Goal: Task Accomplishment & Management: Use online tool/utility

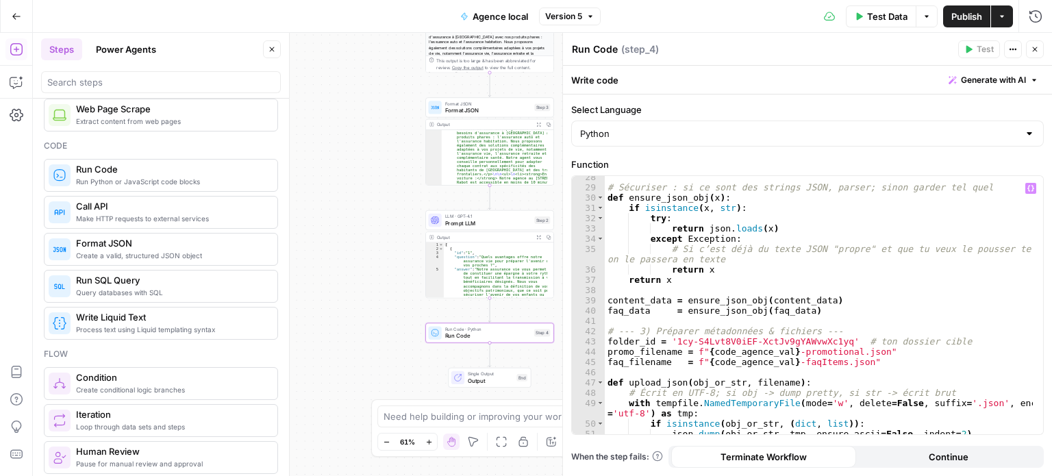
scroll to position [301, 0]
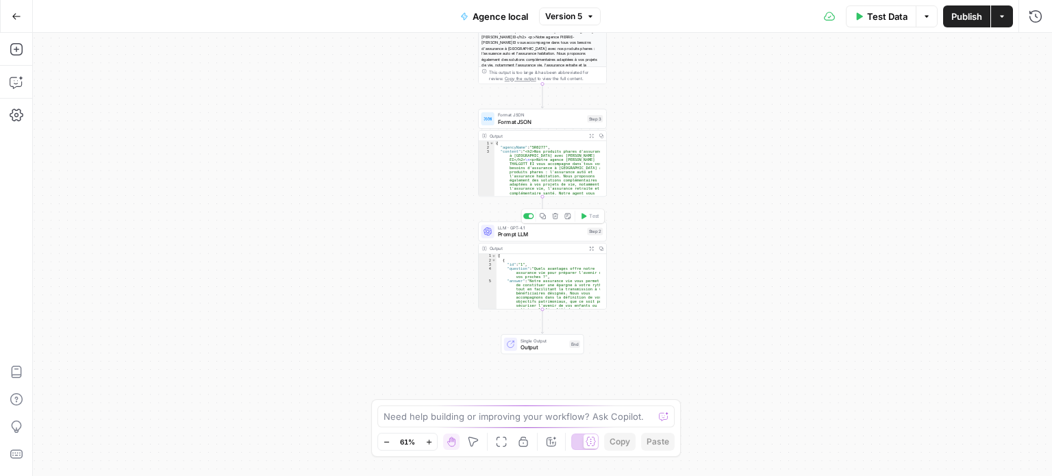
click at [515, 235] on span "Prompt LLM" at bounding box center [541, 234] width 86 height 8
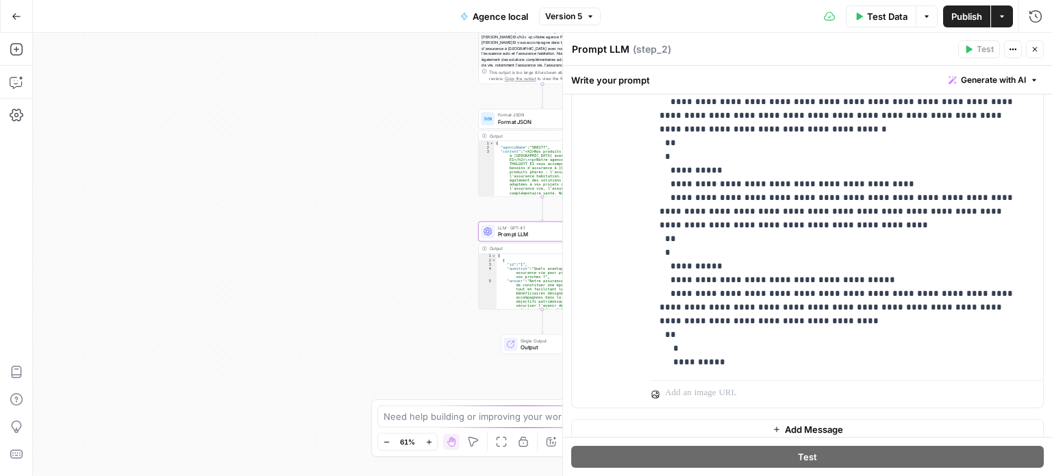
scroll to position [295, 0]
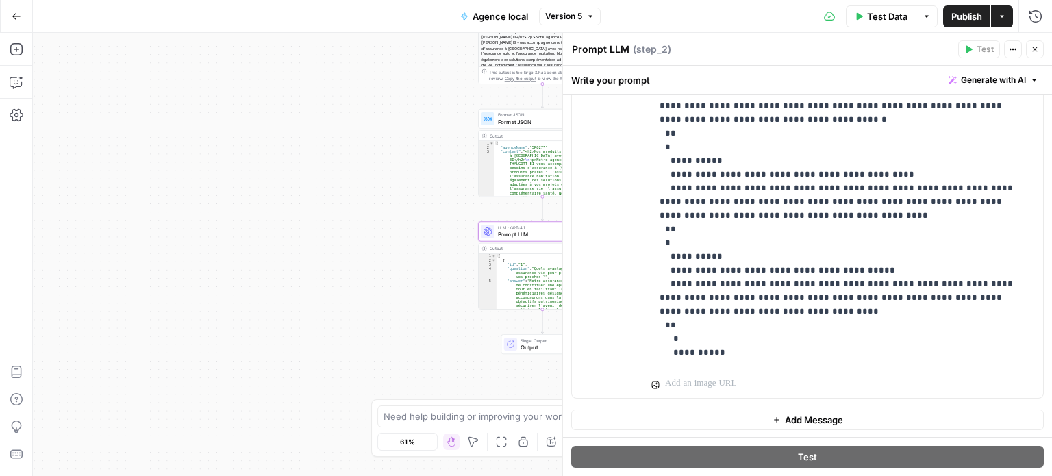
click at [1029, 47] on button "Close" at bounding box center [1035, 49] width 18 height 18
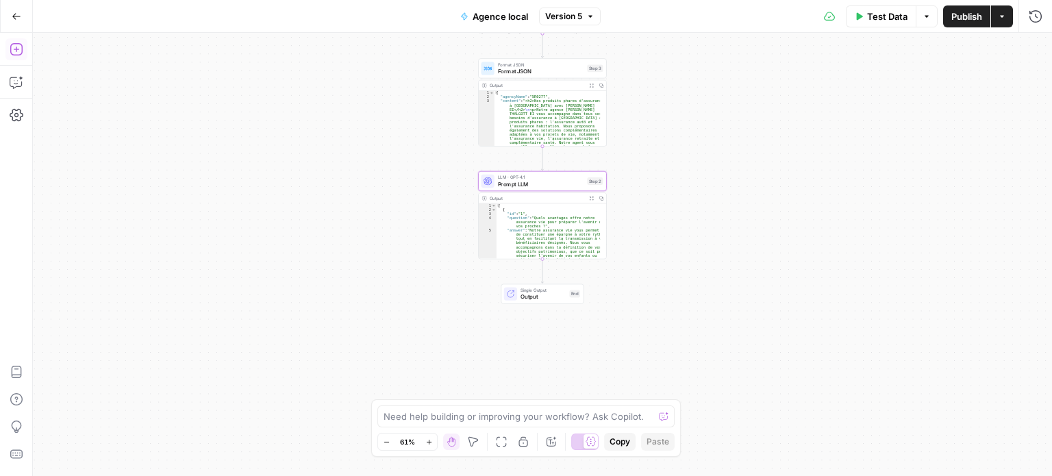
click at [13, 53] on icon "button" at bounding box center [17, 49] width 14 height 14
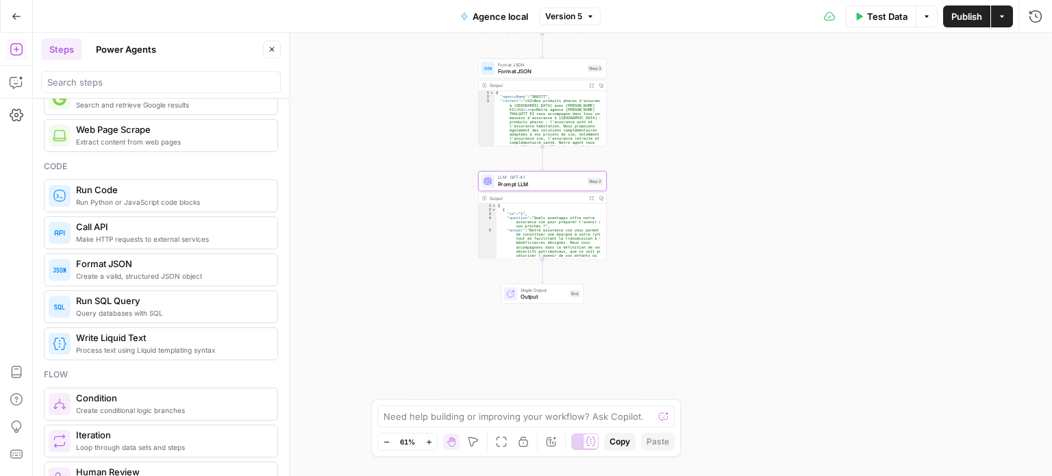
scroll to position [142, 0]
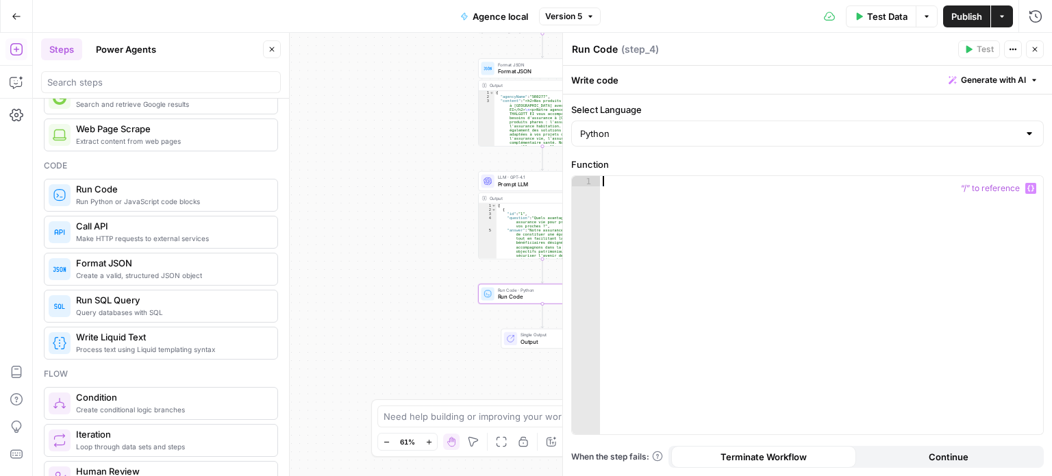
click at [727, 223] on div at bounding box center [822, 316] width 444 height 280
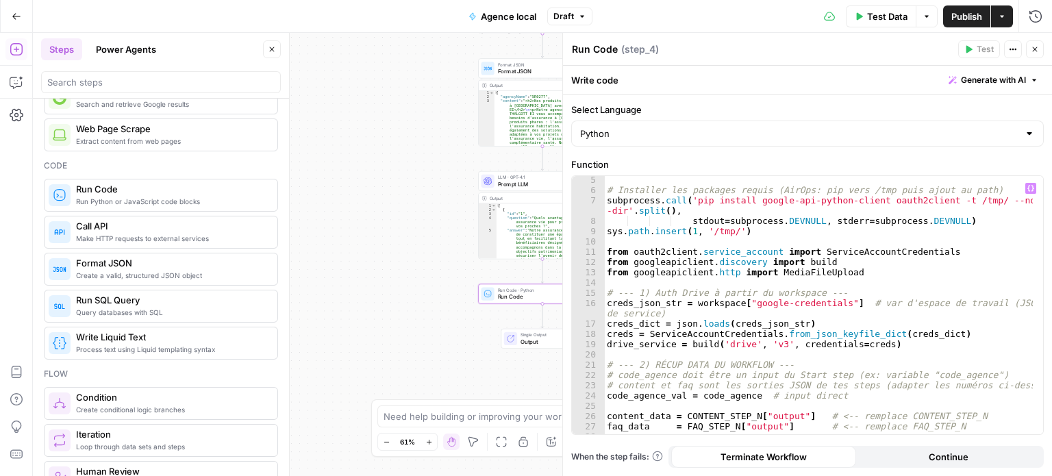
scroll to position [0, 0]
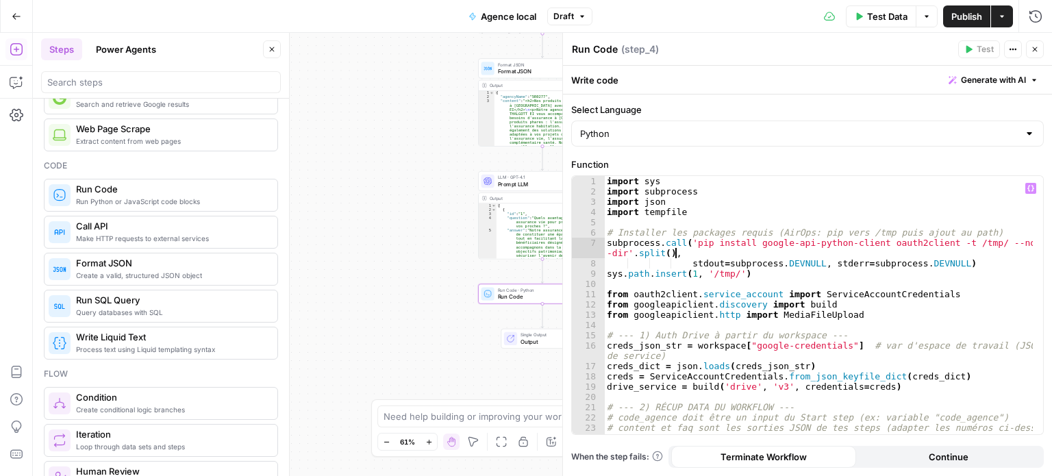
click at [713, 256] on div "import sys import subprocess import json import tempfile # Installer les packag…" at bounding box center [819, 316] width 430 height 280
click at [732, 277] on div "import sys import subprocess import json import tempfile # Installer les packag…" at bounding box center [819, 316] width 430 height 280
click at [771, 295] on div "import sys import subprocess import json import tempfile # Installer les packag…" at bounding box center [819, 316] width 430 height 280
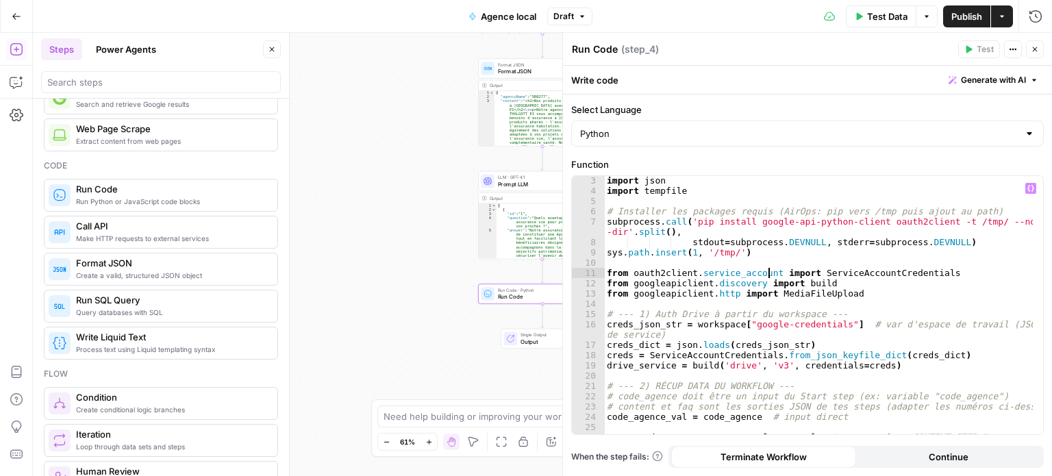
scroll to position [21, 0]
click at [788, 334] on div "import json import tempfile # Installer les packages requis (AirOps: pip vers /…" at bounding box center [819, 315] width 430 height 280
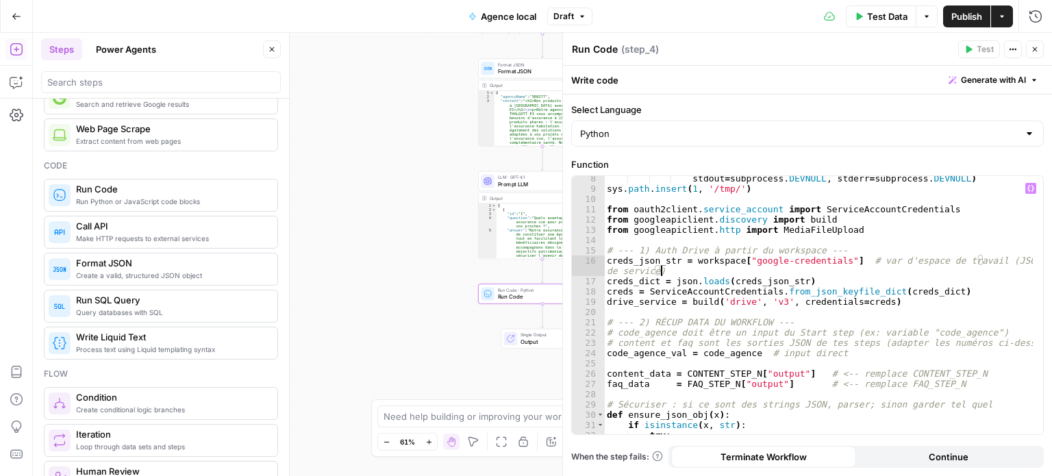
scroll to position [84, 0]
click at [802, 331] on div "stdout = subprocess . DEVNULL , stderr = subprocess . DEVNULL ) sys . path . in…" at bounding box center [819, 315] width 430 height 280
click at [799, 339] on div "stdout = subprocess . DEVNULL , stderr = subprocess . DEVNULL ) sys . path . in…" at bounding box center [819, 315] width 430 height 280
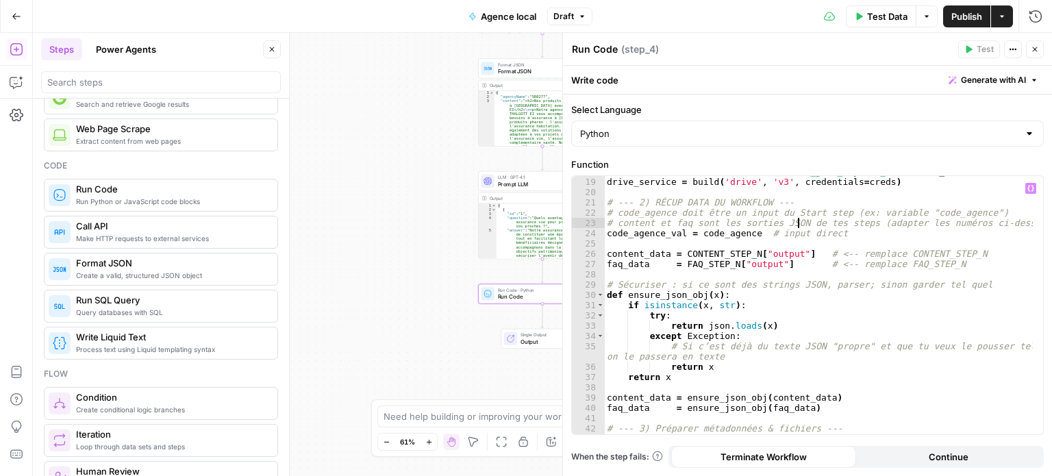
scroll to position [203, 0]
click at [804, 254] on div "creds = ServiceAccountCredentials . from_json_keyfile_dict ( creds_dict ) drive…" at bounding box center [819, 309] width 430 height 280
click at [795, 256] on div "creds = ServiceAccountCredentials . from_json_keyfile_dict ( creds_dict ) drive…" at bounding box center [819, 309] width 430 height 280
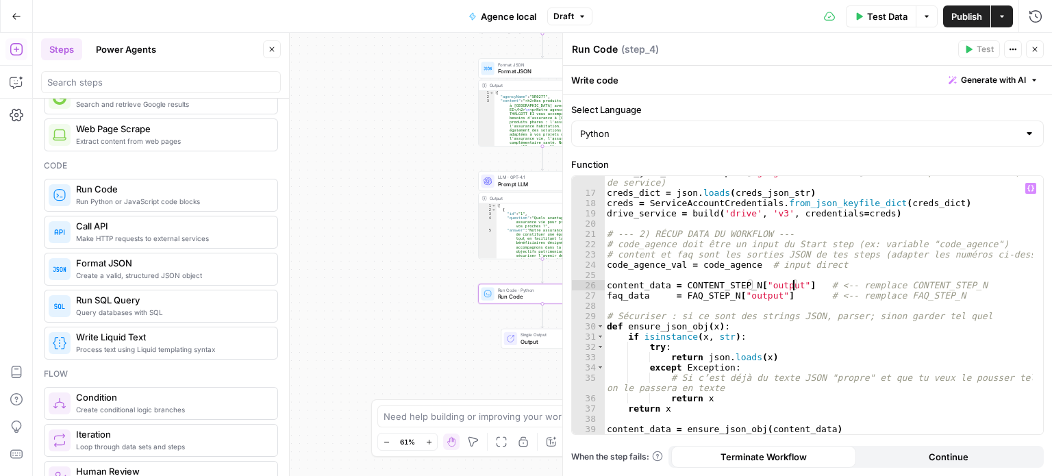
scroll to position [173, 0]
click at [798, 288] on div "creds_json_str = workspace [ "google-credentials" ] # var d'espace de travail (…" at bounding box center [819, 312] width 430 height 290
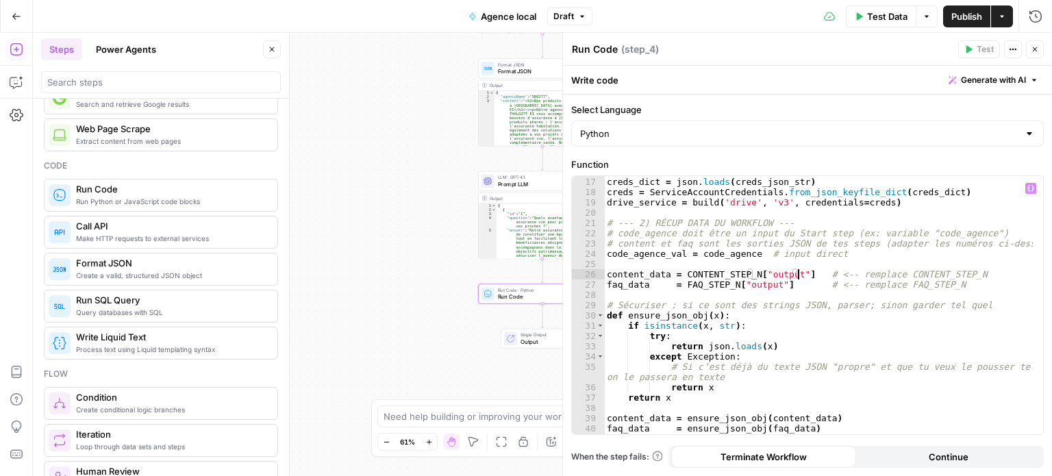
scroll to position [184, 0]
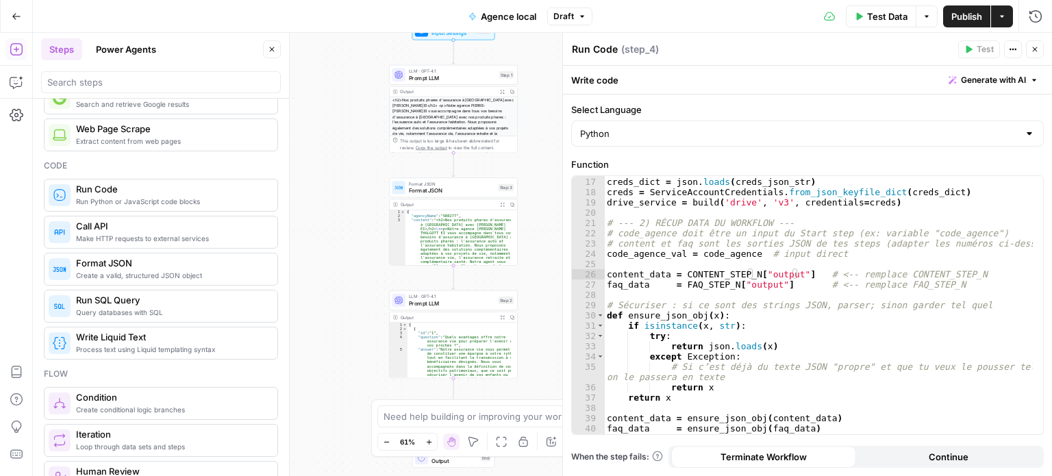
drag, startPoint x: 445, startPoint y: 249, endPoint x: 356, endPoint y: 369, distance: 148.8
click at [356, 369] on div "Workflow Input Settings Inputs LLM · GPT-4.1 Prompt LLM Step 1 Output Expand Ou…" at bounding box center [543, 254] width 1020 height 443
drag, startPoint x: 798, startPoint y: 274, endPoint x: 681, endPoint y: 274, distance: 116.5
click at [681, 274] on div "creds_json_str = workspace [ "google-credentials" ] # var d'espace de travail (…" at bounding box center [819, 301] width 430 height 290
click at [1030, 188] on icon "button" at bounding box center [1031, 188] width 7 height 7
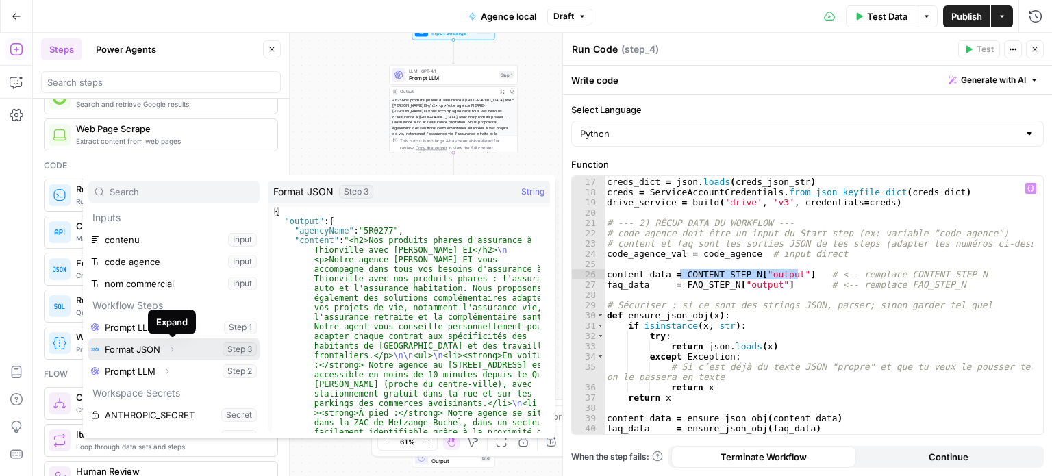
click at [178, 347] on button "Expand" at bounding box center [172, 350] width 18 height 18
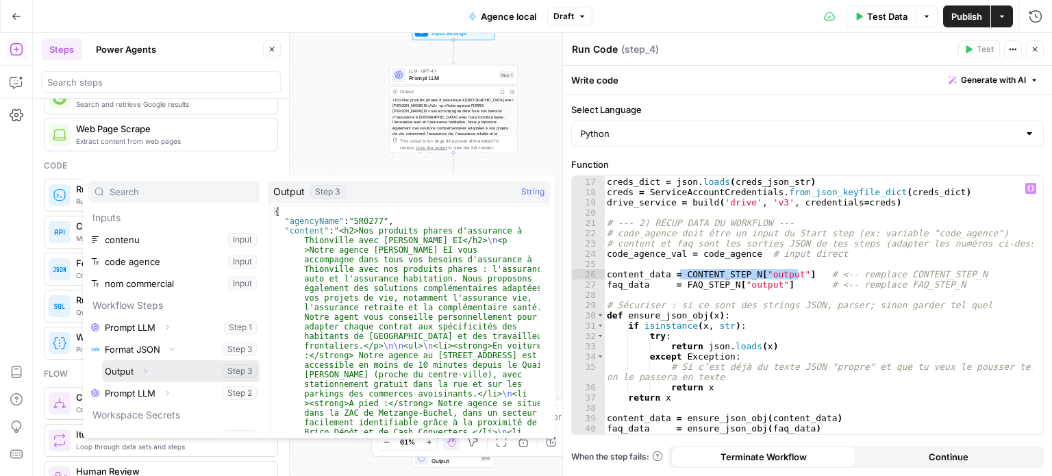
click at [117, 372] on button "Select variable Output" at bounding box center [181, 371] width 158 height 22
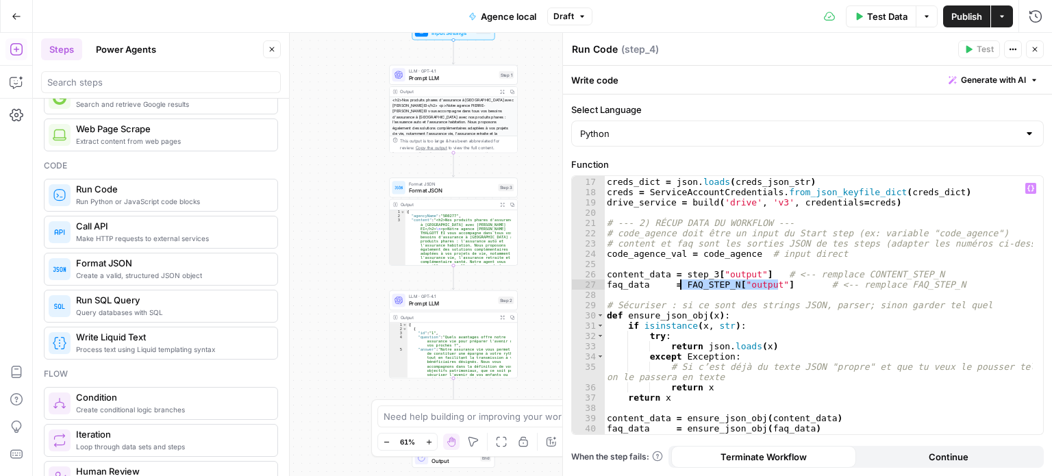
drag, startPoint x: 780, startPoint y: 286, endPoint x: 680, endPoint y: 287, distance: 100.0
click at [680, 287] on div "creds_json_str = workspace [ "google-credentials" ] # var d'espace de travail (…" at bounding box center [819, 301] width 430 height 290
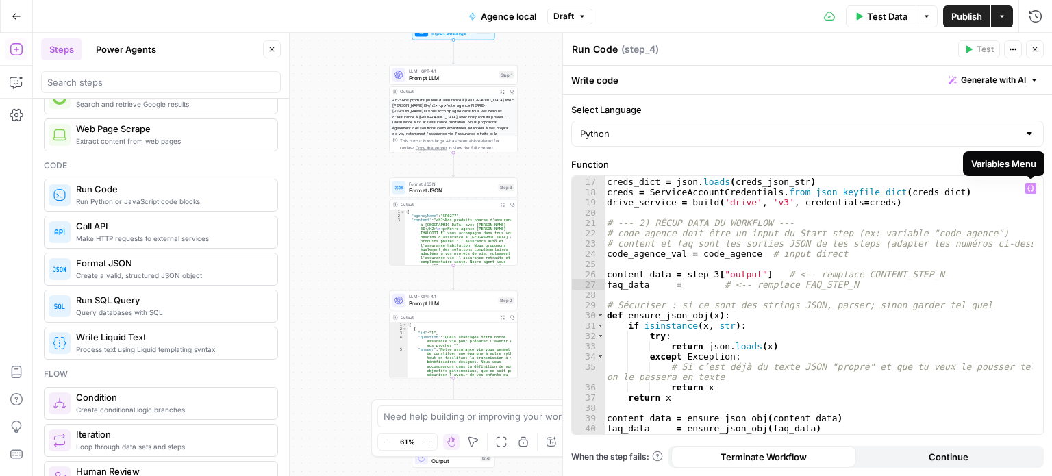
click at [1031, 186] on icon "button" at bounding box center [1031, 188] width 7 height 7
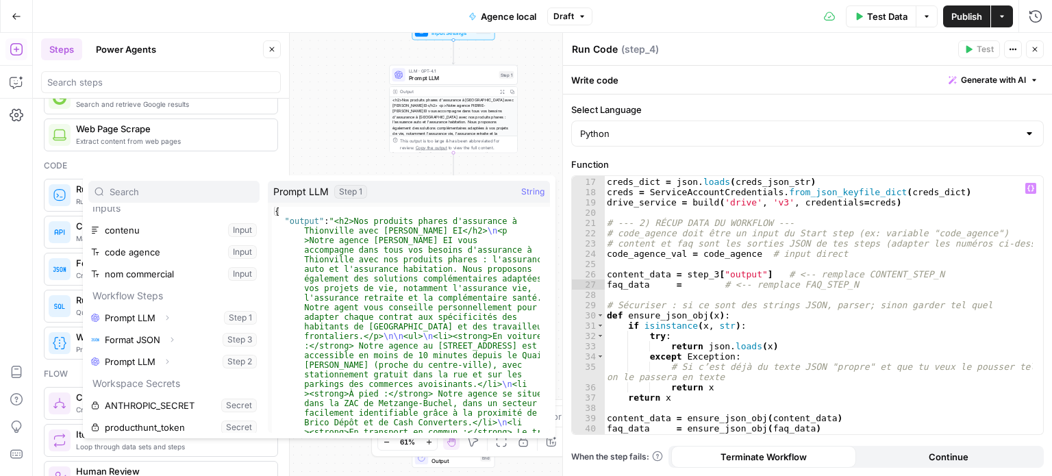
scroll to position [36, 0]
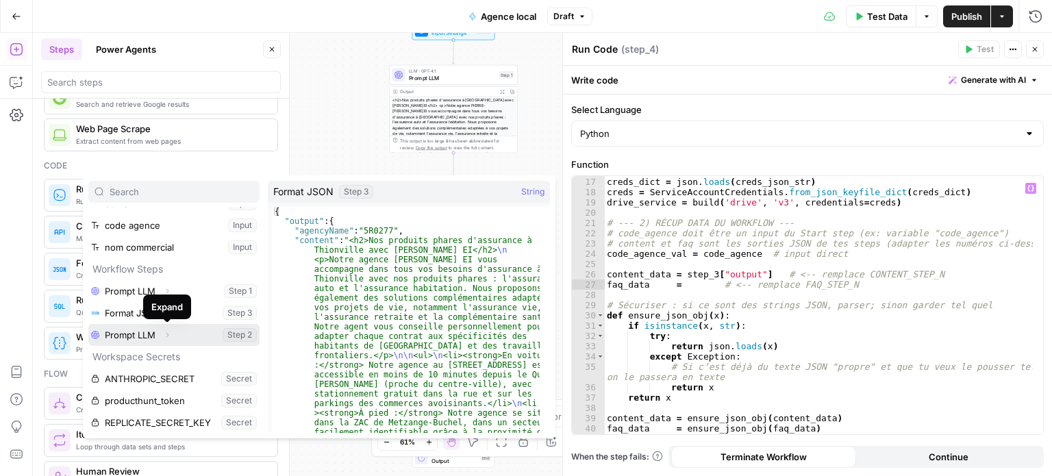
click at [170, 336] on icon "button" at bounding box center [167, 335] width 8 height 8
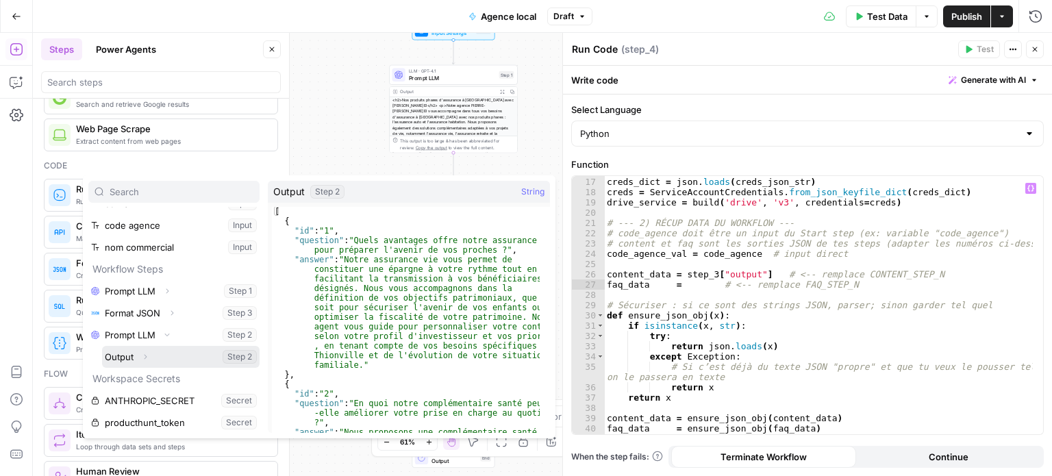
click at [117, 360] on button "Select variable Output" at bounding box center [181, 357] width 158 height 22
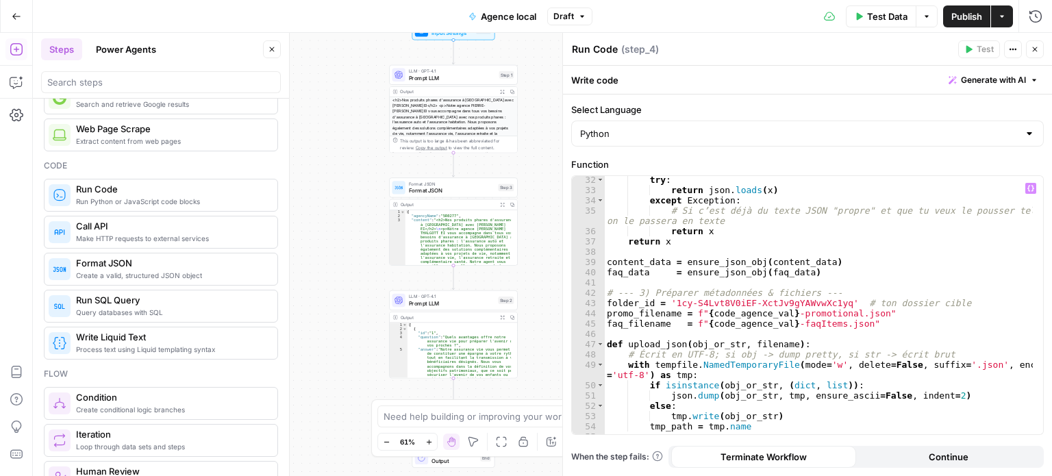
scroll to position [340, 0]
drag, startPoint x: 830, startPoint y: 304, endPoint x: 671, endPoint y: 302, distance: 159.0
click at [671, 302] on div "try : return json . loads ( x ) except Exception : # Si c’est déjà du texte JSO…" at bounding box center [819, 315] width 430 height 280
paste textarea
type textarea "**********"
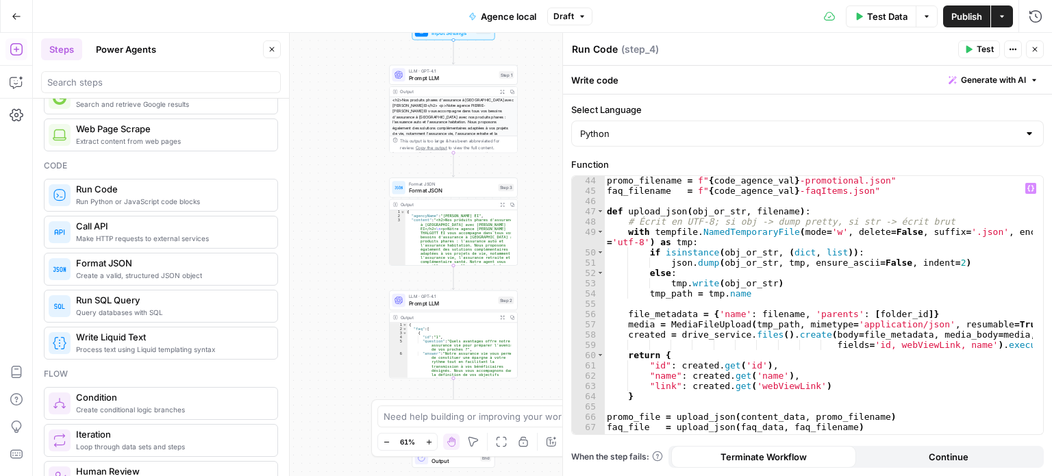
scroll to position [543, 0]
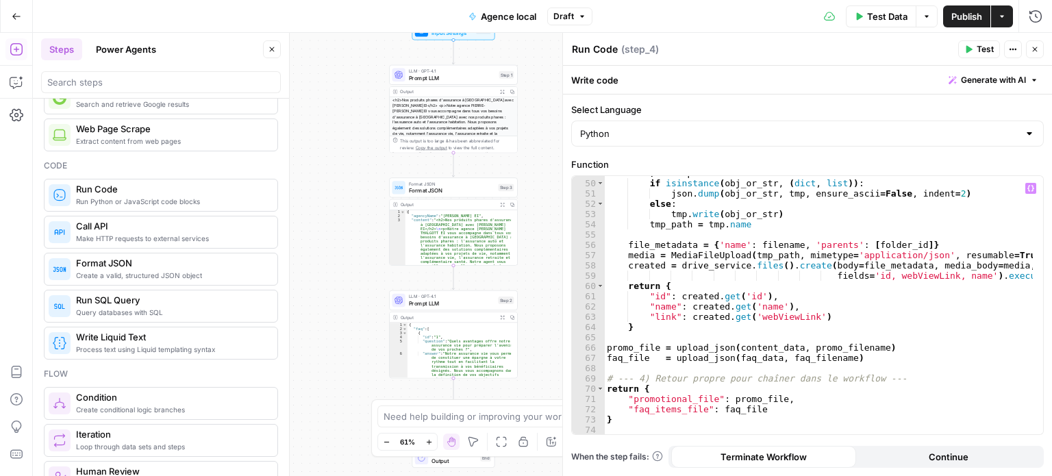
click at [980, 44] on span "Test" at bounding box center [985, 49] width 17 height 12
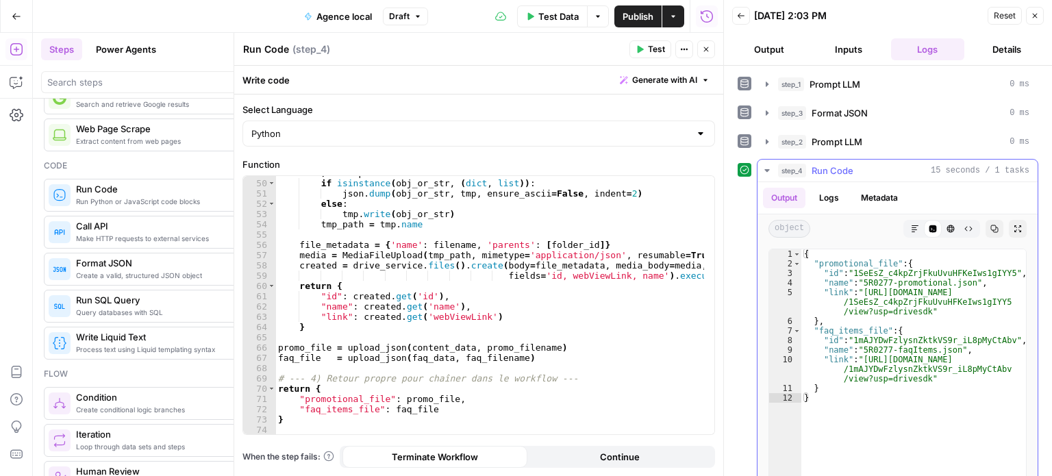
type textarea "**********"
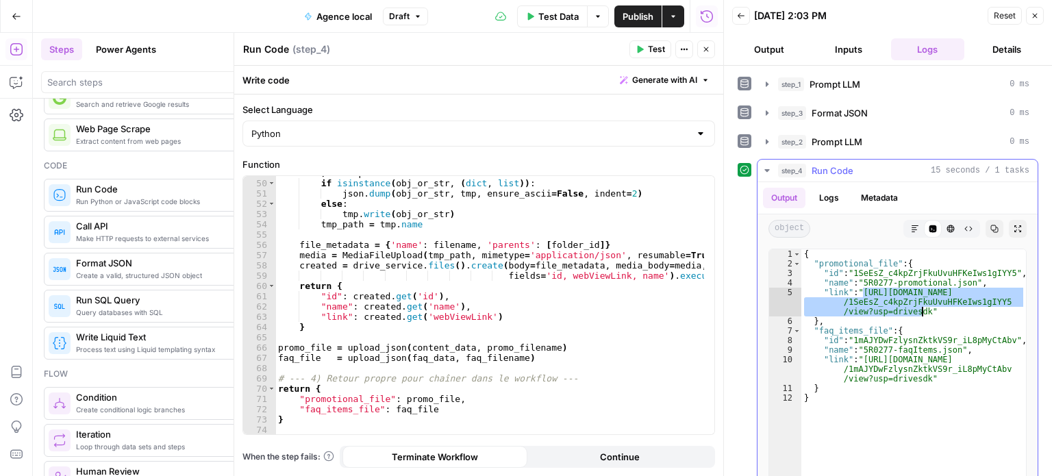
drag, startPoint x: 861, startPoint y: 291, endPoint x: 922, endPoint y: 310, distance: 63.1
click at [922, 310] on div "{ "promotional_file" : { "id" : "1SeEsZ_c4kpZrjFkuUvuHFKeIws1gIYY5" , "name" : …" at bounding box center [914, 393] width 225 height 289
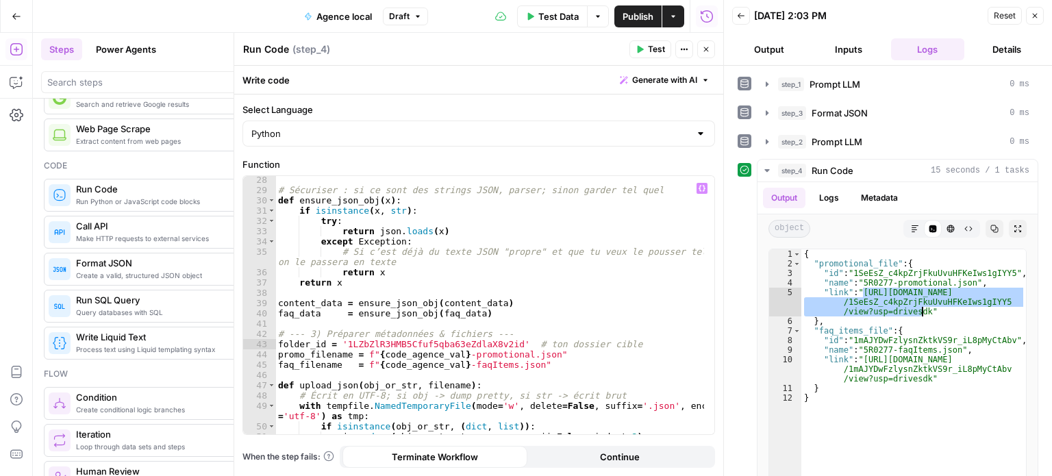
scroll to position [299, 0]
click at [904, 139] on div "step_2 Prompt LLM 0 ms" at bounding box center [903, 142] width 251 height 14
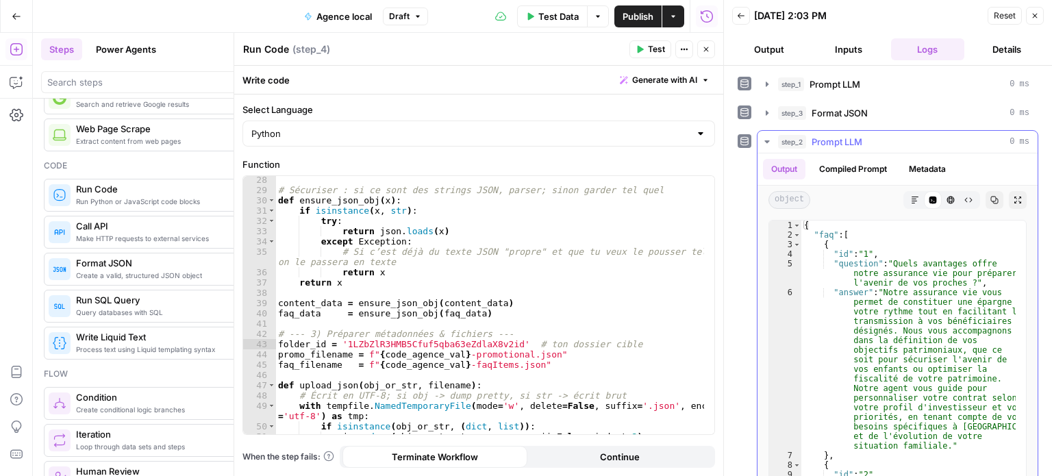
type textarea "********"
drag, startPoint x: 813, startPoint y: 234, endPoint x: 888, endPoint y: 238, distance: 74.8
click at [888, 238] on div "{ "faq" : [ { "id" : "1" , "question" : "Quels avantages offre notre assurance …" at bounding box center [909, 380] width 214 height 318
click at [815, 231] on div "{ "faq" : [ { "id" : "1" , "question" : "Quels avantages offre notre assurance …" at bounding box center [909, 355] width 214 height 269
drag, startPoint x: 812, startPoint y: 232, endPoint x: 847, endPoint y: 237, distance: 35.4
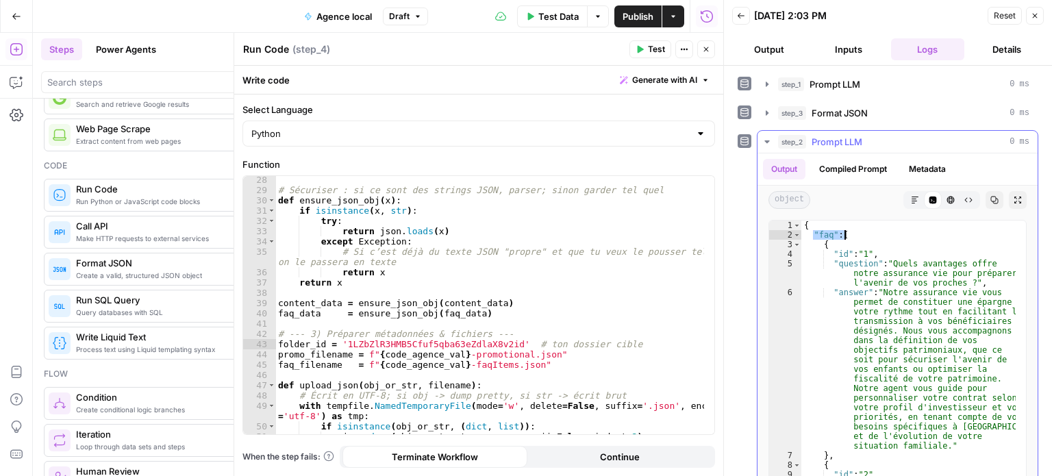
click at [847, 237] on div "{ "faq" : [ { "id" : "1" , "question" : "Quels avantages offre notre assurance …" at bounding box center [909, 380] width 214 height 318
click at [882, 153] on div "Output Compiled Prompt Metadata" at bounding box center [898, 169] width 280 height 32
click at [867, 169] on button "Compiled Prompt" at bounding box center [853, 169] width 84 height 21
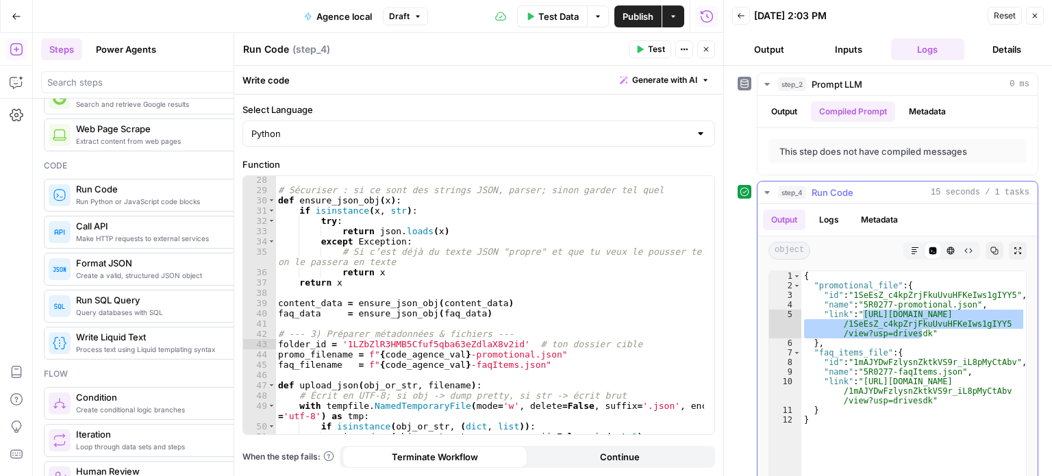
scroll to position [0, 0]
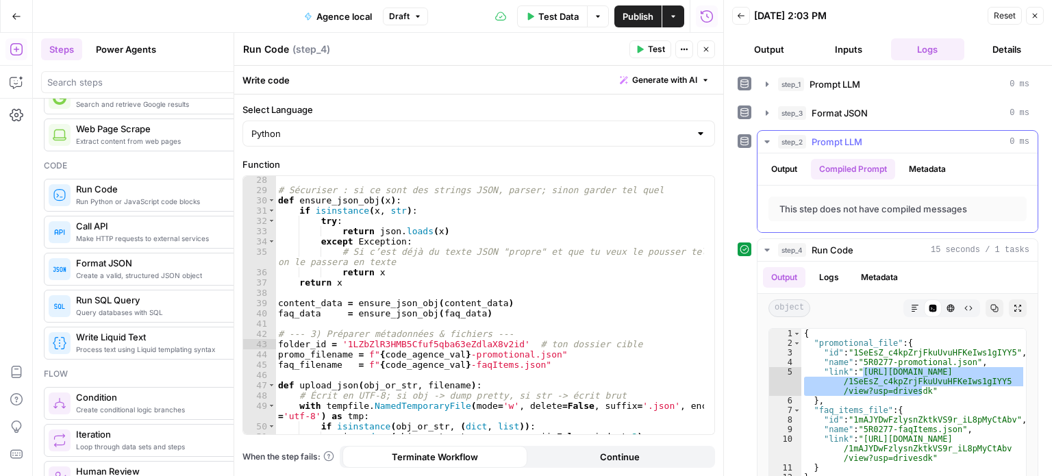
click at [938, 166] on button "Metadata" at bounding box center [927, 169] width 53 height 21
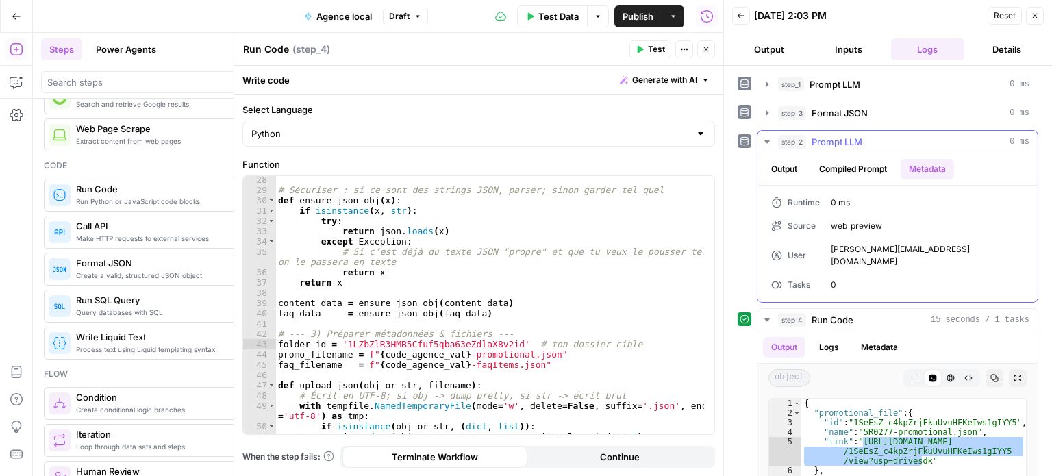
click at [850, 186] on div "Runtime 0 ms Source web_preview User [PERSON_NAME][EMAIL_ADDRESS][DOMAIN_NAME] …" at bounding box center [898, 244] width 280 height 116
click at [1033, 22] on button "Close" at bounding box center [1035, 16] width 18 height 18
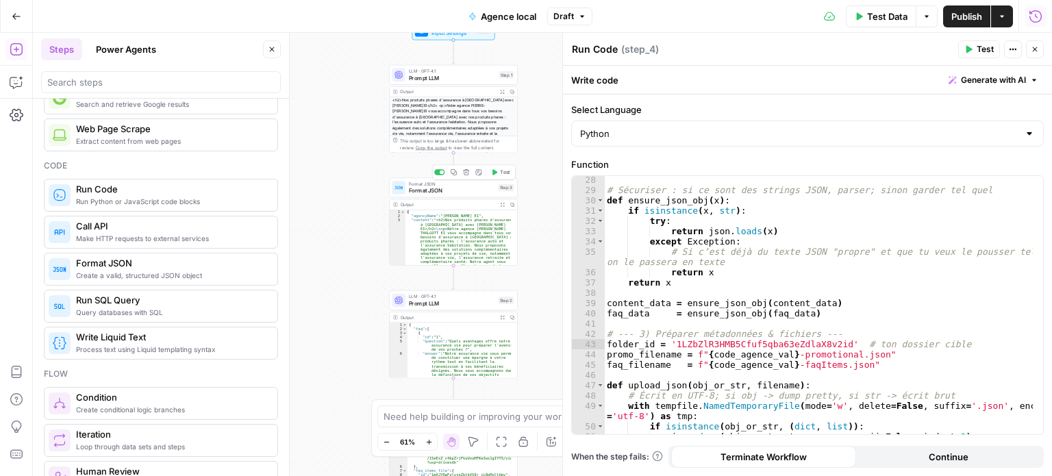
click at [443, 188] on span "Format JSON" at bounding box center [452, 190] width 86 height 8
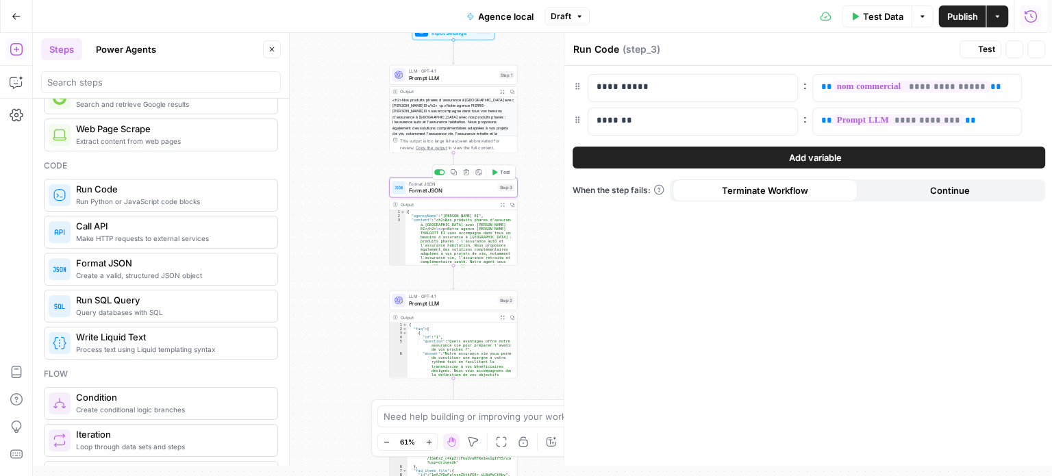
type textarea "Format JSON"
click at [437, 310] on div "LLM · GPT-4.1 Prompt LLM Step 2 Copy step Delete step Add Note Test" at bounding box center [453, 301] width 129 height 20
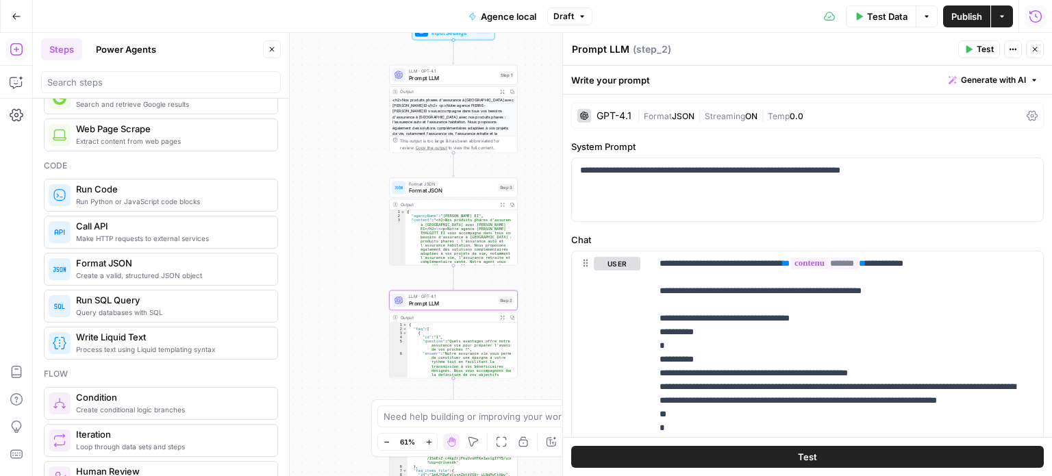
click at [618, 51] on textarea "Prompt LLM" at bounding box center [601, 49] width 58 height 14
type textarea "faq"
click at [769, 78] on div "Write your prompt Generate with AI" at bounding box center [807, 80] width 489 height 28
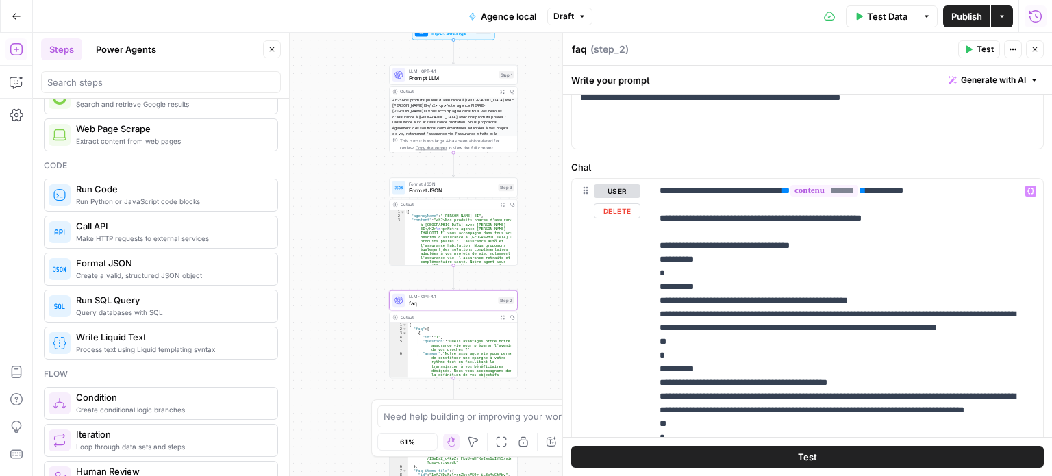
scroll to position [74, 0]
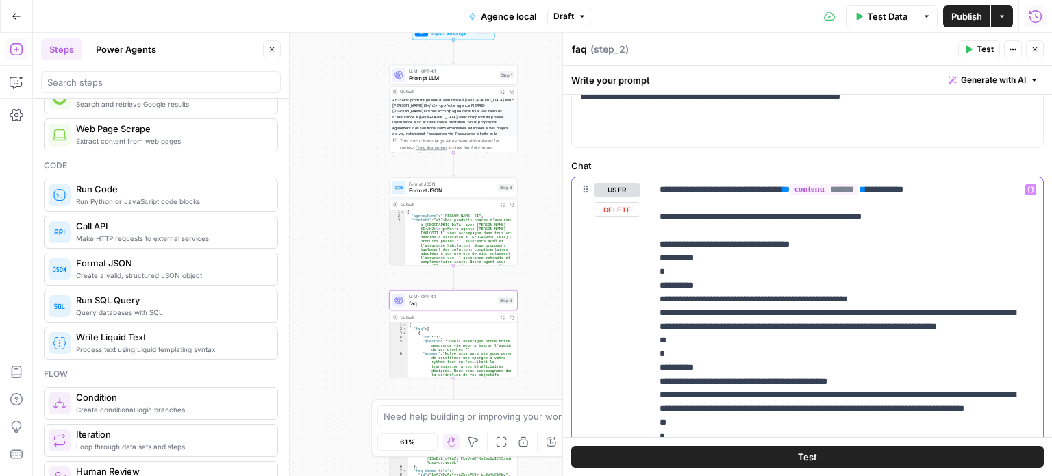
click at [863, 216] on p "**********" at bounding box center [842, 381] width 365 height 397
click at [867, 219] on p "**********" at bounding box center [842, 381] width 365 height 397
click at [839, 267] on p "**********" at bounding box center [842, 381] width 365 height 397
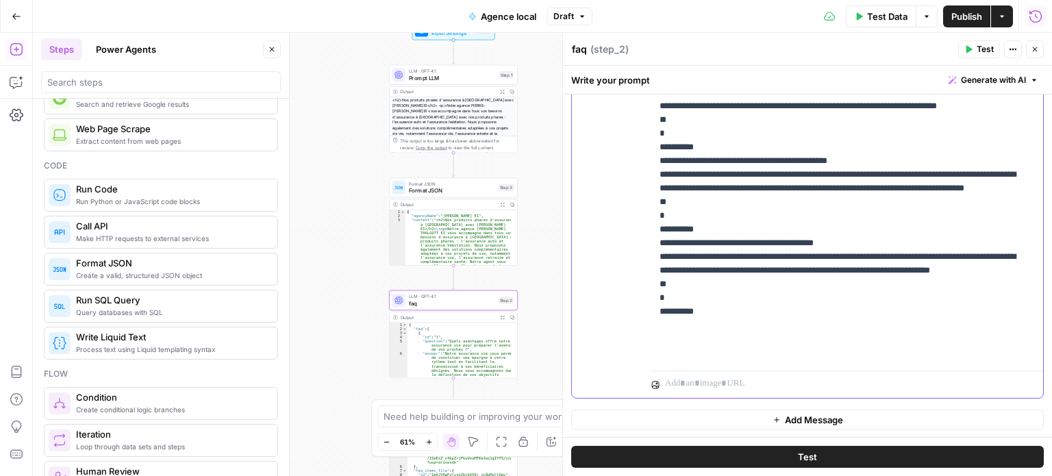
click at [744, 364] on div "**********" at bounding box center [848, 161] width 392 height 408
click at [814, 451] on button "Test" at bounding box center [807, 457] width 473 height 22
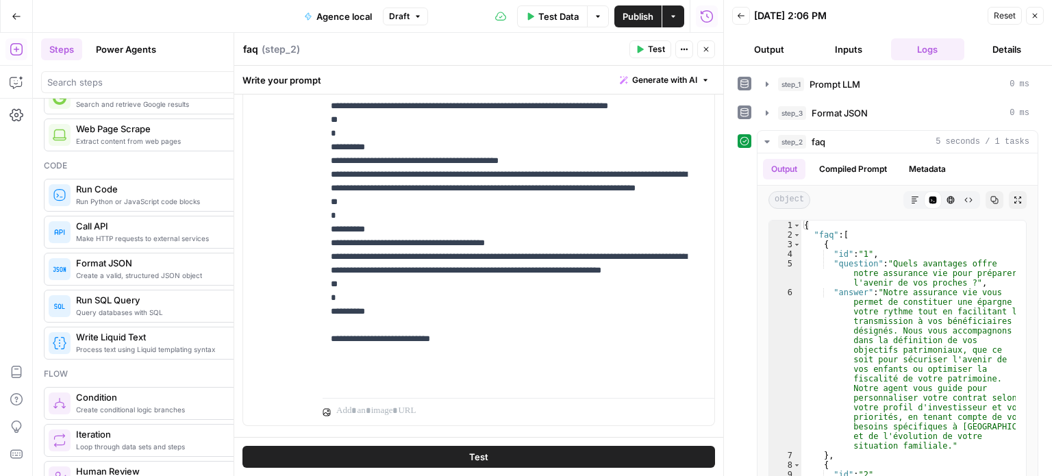
click at [787, 38] on button "Output" at bounding box center [769, 49] width 74 height 22
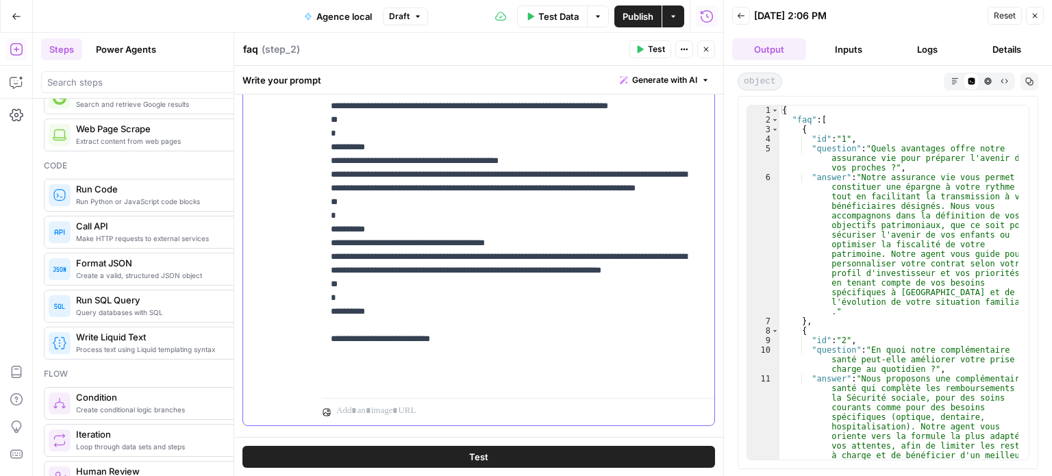
click at [618, 213] on p "**********" at bounding box center [513, 174] width 365 height 425
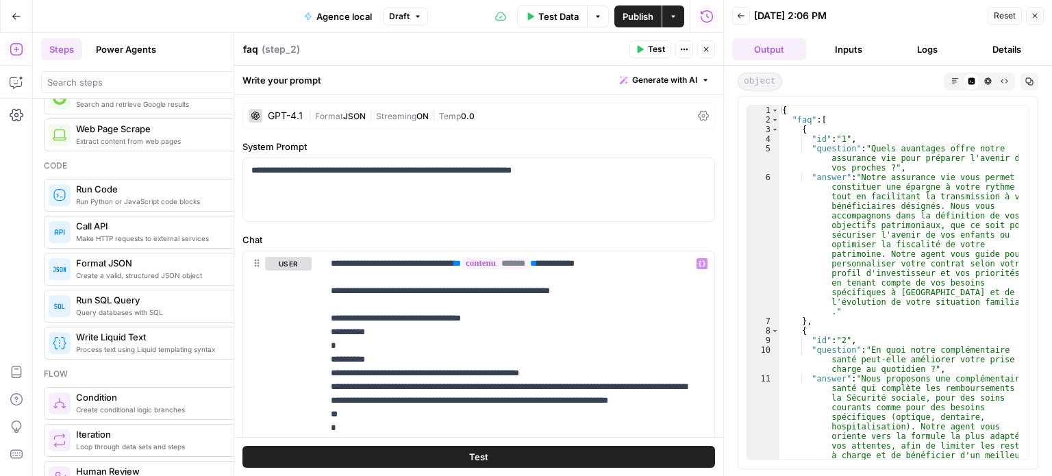
click at [667, 115] on div "| Format JSON | Streaming ON | Temp 0.0" at bounding box center [500, 116] width 384 height 13
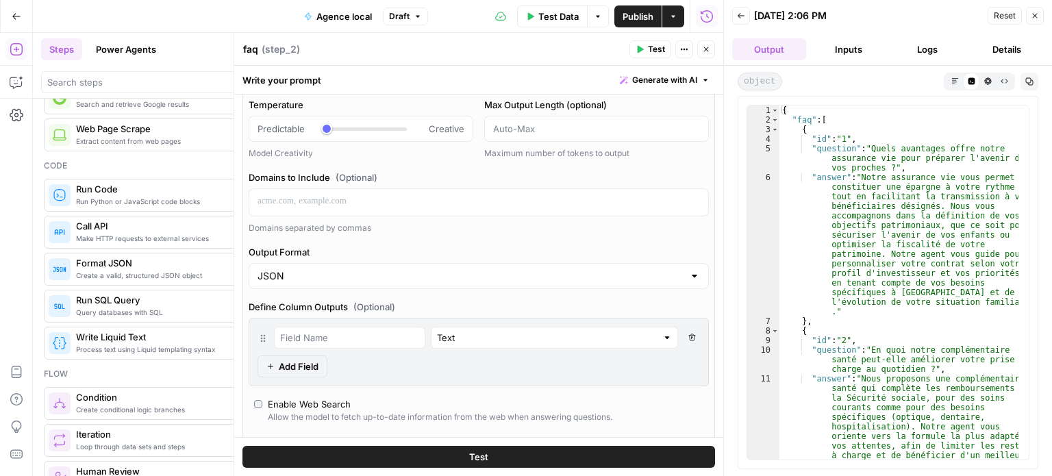
scroll to position [148, 0]
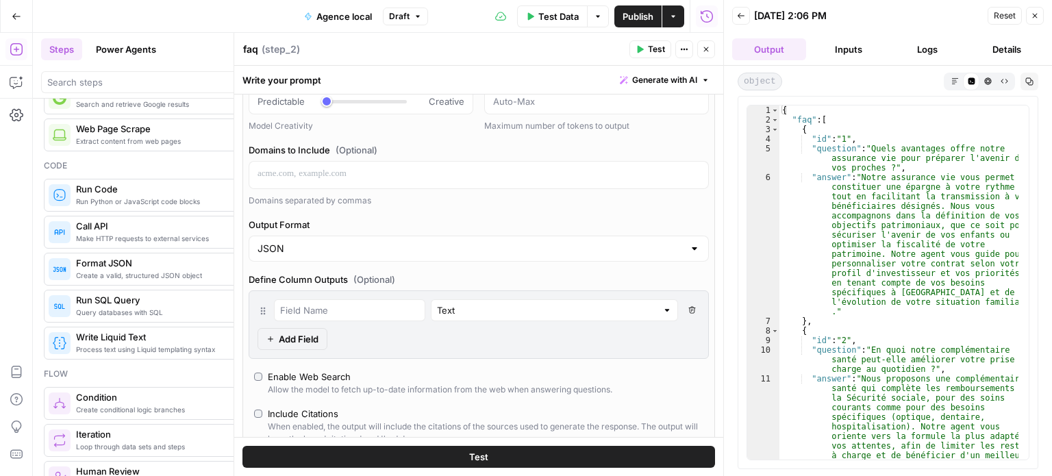
click at [689, 310] on icon "button" at bounding box center [693, 310] width 8 height 8
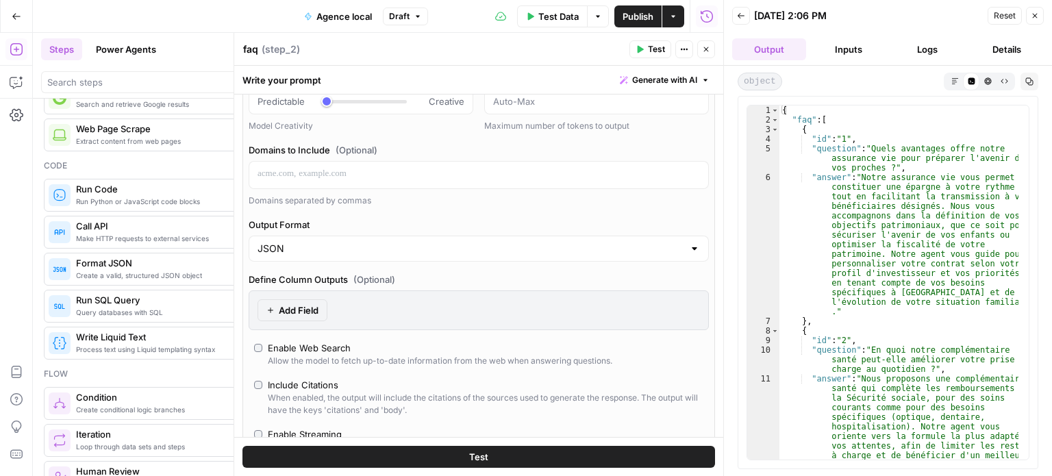
click at [554, 460] on button "Test" at bounding box center [479, 457] width 473 height 22
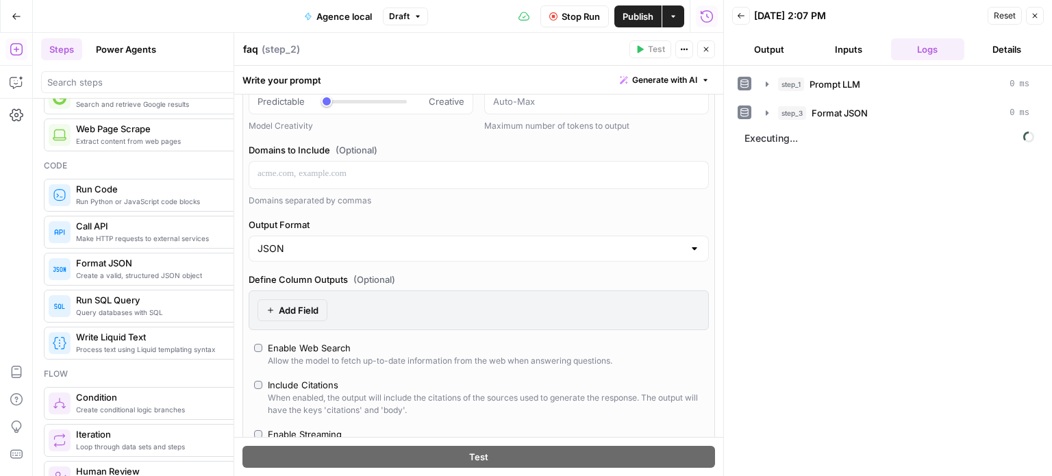
click at [756, 42] on button "Output" at bounding box center [769, 49] width 74 height 22
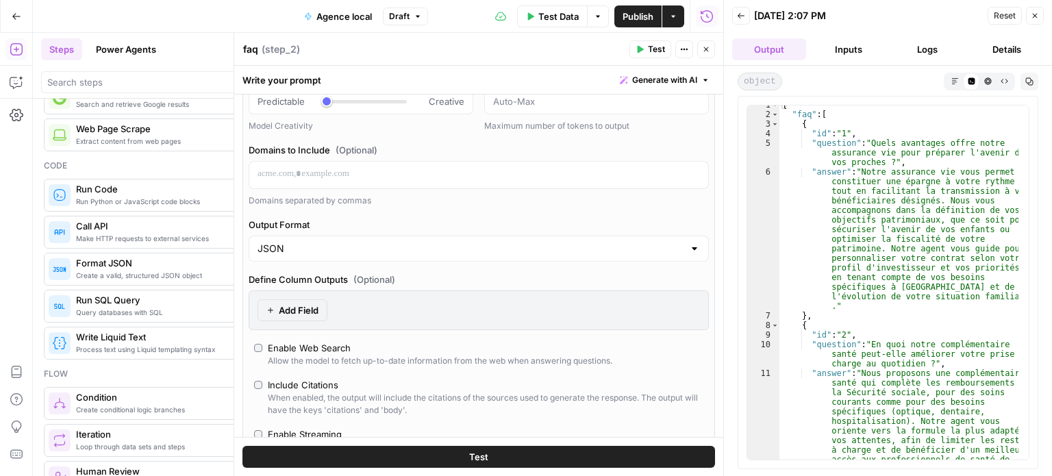
scroll to position [0, 0]
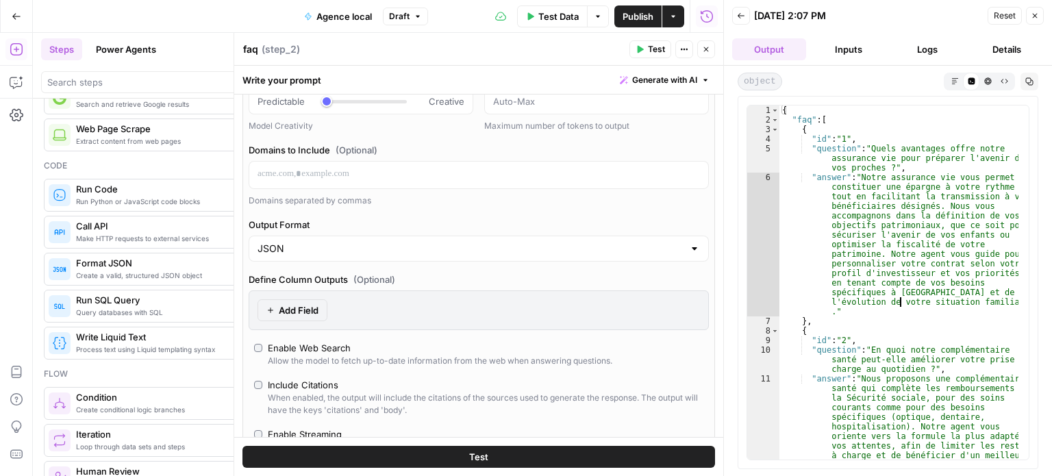
click at [900, 299] on div "{ "faq" : [ { "id" : "1" , "question" : "Quels avantages offre notre assurance …" at bounding box center [900, 355] width 240 height 499
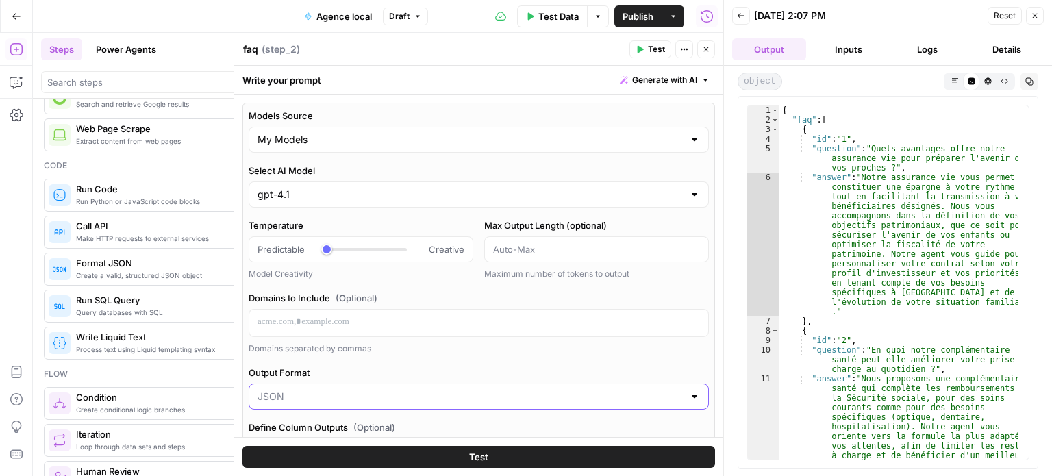
click at [548, 399] on input "Output Format" at bounding box center [471, 397] width 426 height 14
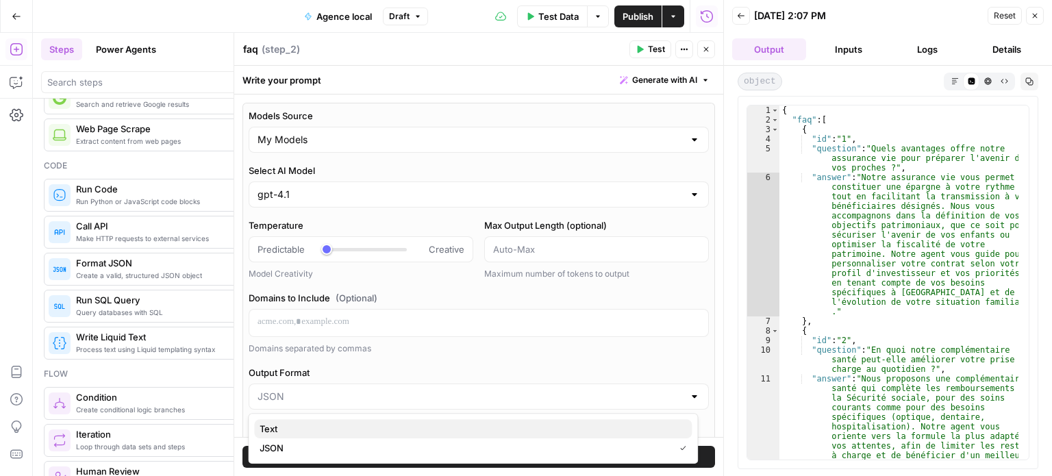
click at [536, 422] on span "Text" at bounding box center [470, 429] width 421 height 14
type input "Text"
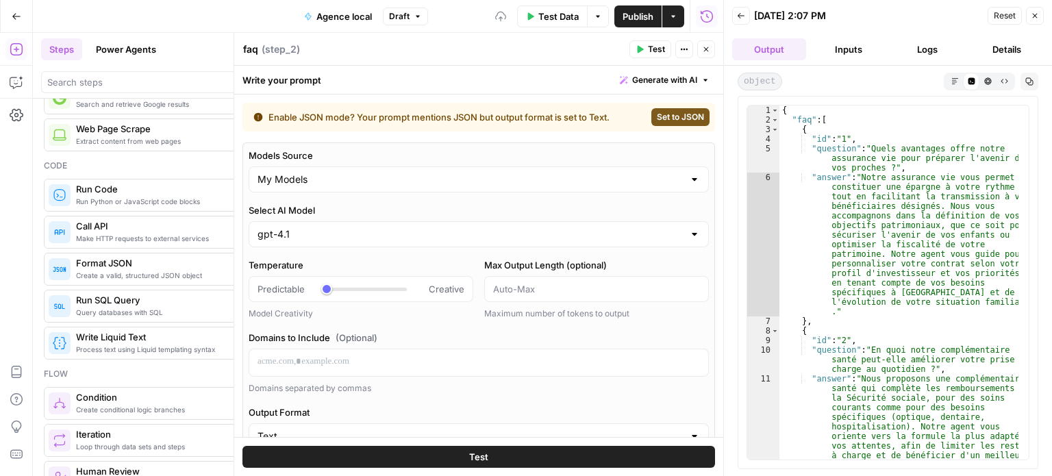
click at [528, 458] on button "Test" at bounding box center [479, 457] width 473 height 22
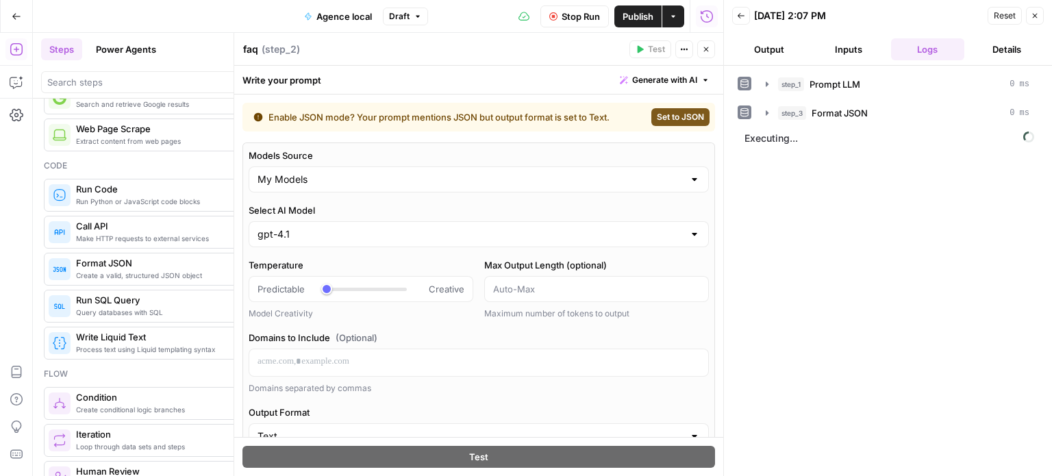
click at [796, 49] on button "Output" at bounding box center [769, 49] width 74 height 22
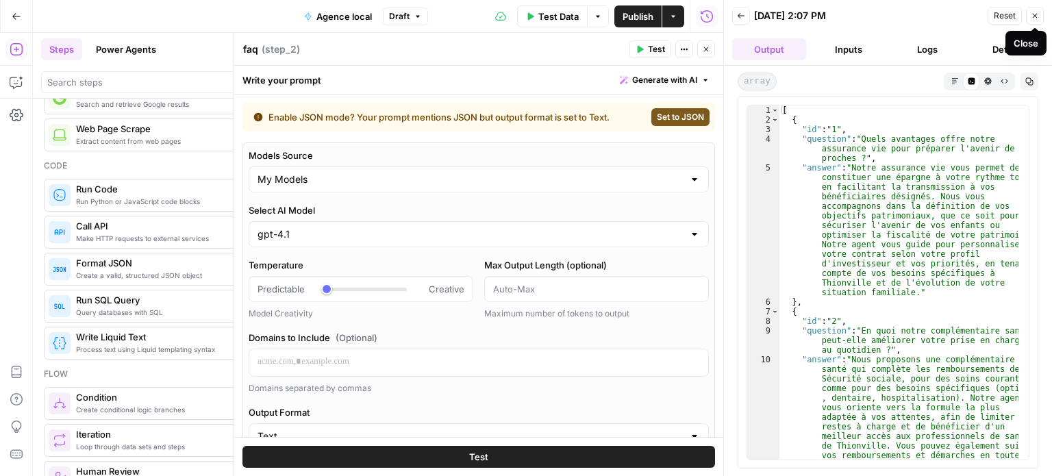
click at [1037, 16] on icon "button" at bounding box center [1035, 16] width 8 height 8
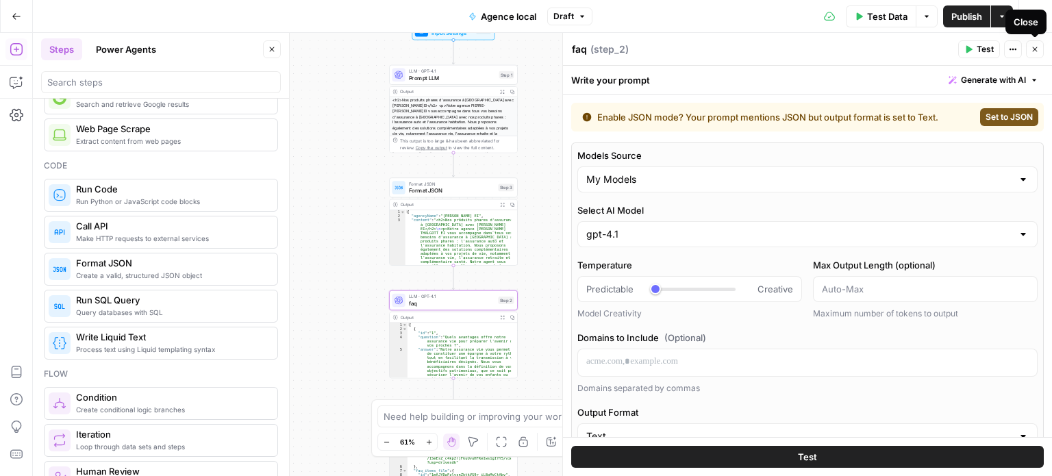
click at [1036, 57] on button "Close" at bounding box center [1035, 49] width 18 height 18
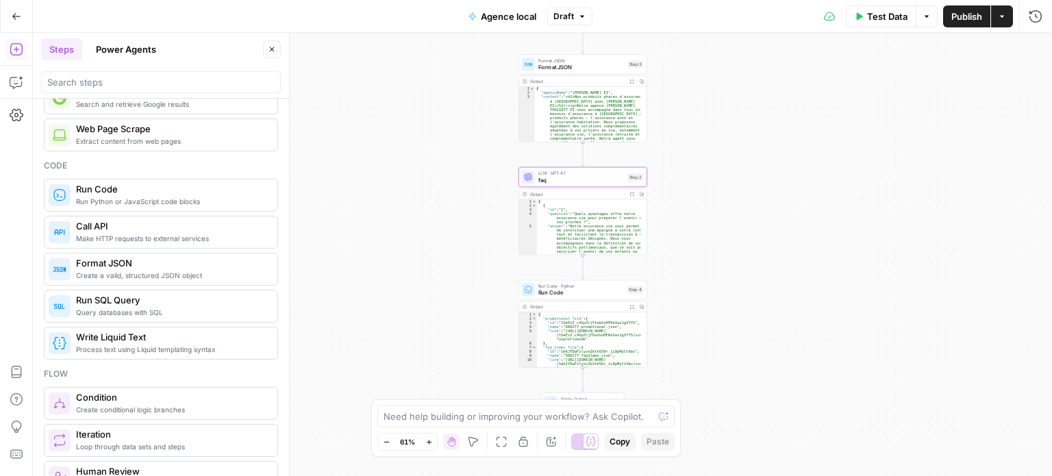
drag, startPoint x: 698, startPoint y: 230, endPoint x: 885, endPoint y: 66, distance: 248.6
click at [885, 66] on div "Workflow Input Settings Inputs LLM · GPT-4.1 Prompt LLM Step 1 Output Expand Ou…" at bounding box center [543, 254] width 1020 height 443
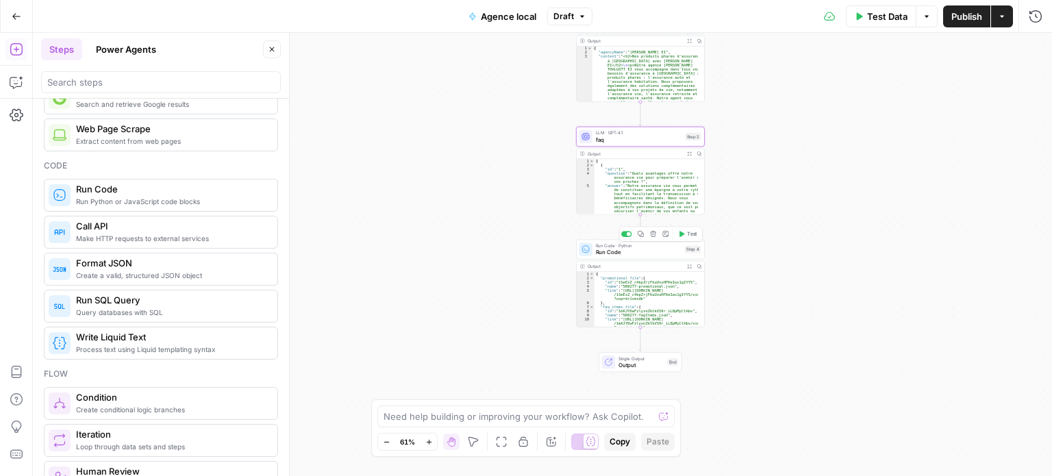
click at [693, 233] on span "Test" at bounding box center [692, 234] width 10 height 8
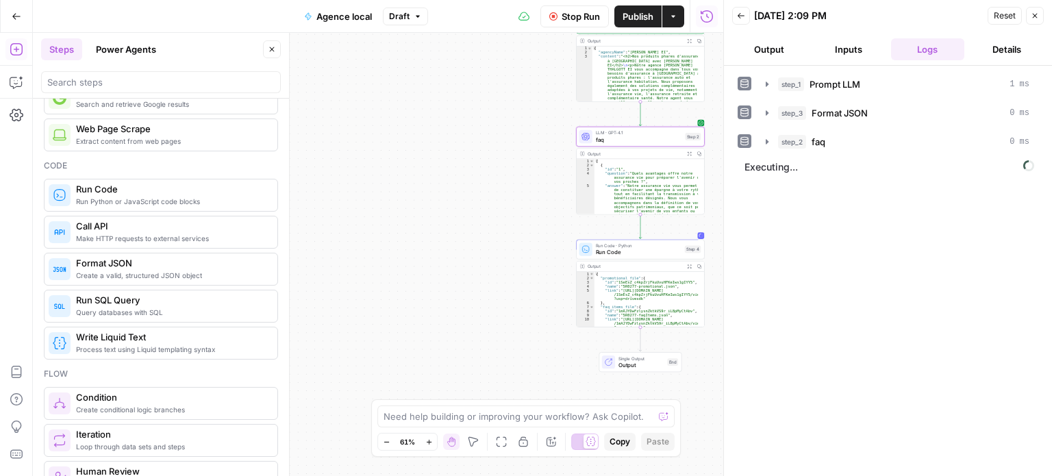
click at [778, 51] on button "Output" at bounding box center [769, 49] width 74 height 22
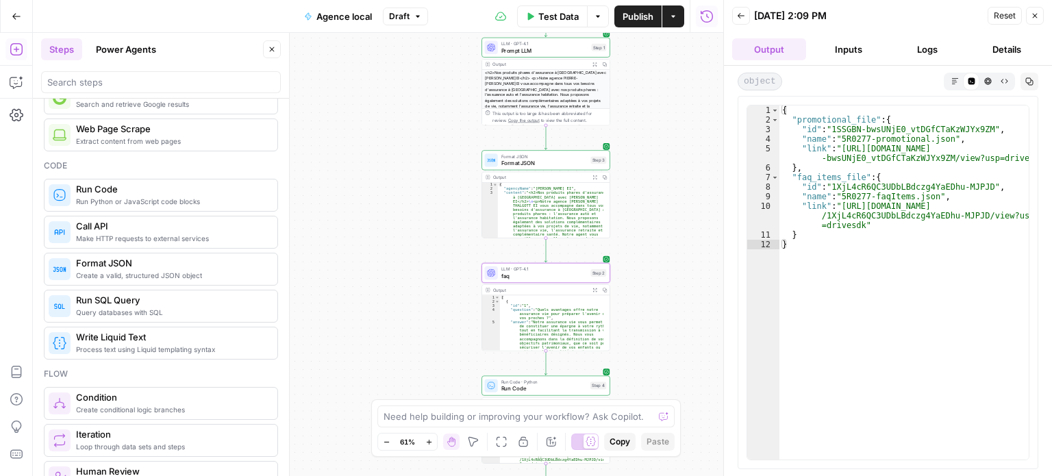
drag, startPoint x: 469, startPoint y: 224, endPoint x: 346, endPoint y: 346, distance: 173.0
click at [346, 346] on div "Workflow Input Settings Inputs LLM · GPT-4.1 Prompt LLM Step 1 Output Expand Ou…" at bounding box center [378, 254] width 691 height 443
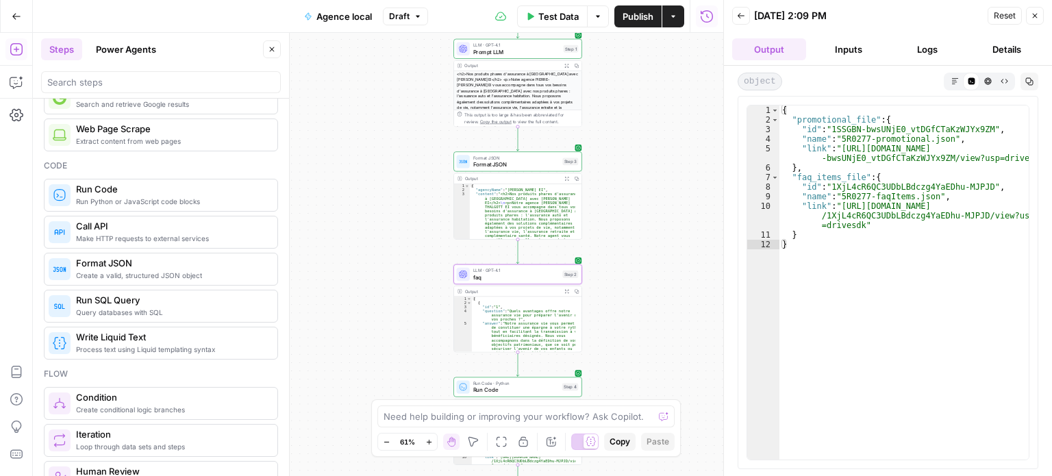
click at [1033, 21] on button "Close" at bounding box center [1035, 16] width 18 height 18
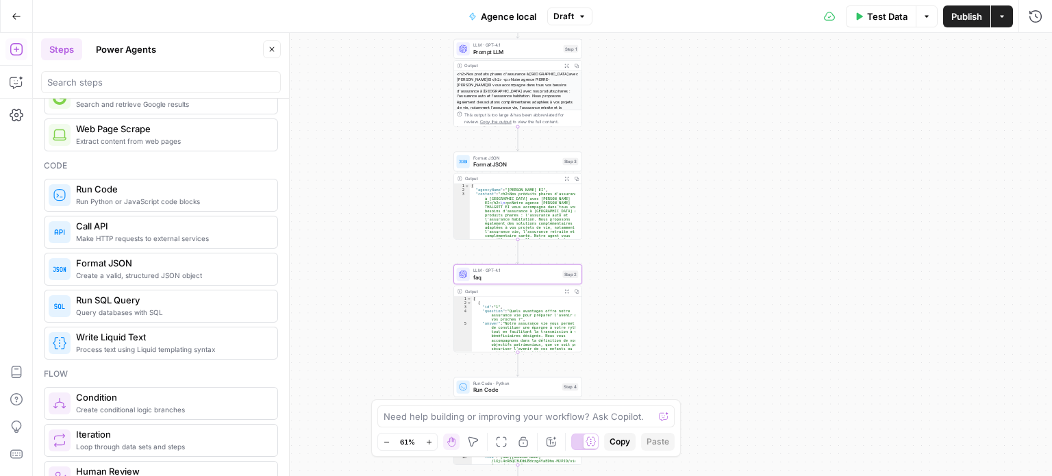
click at [963, 18] on span "Publish" at bounding box center [967, 17] width 31 height 14
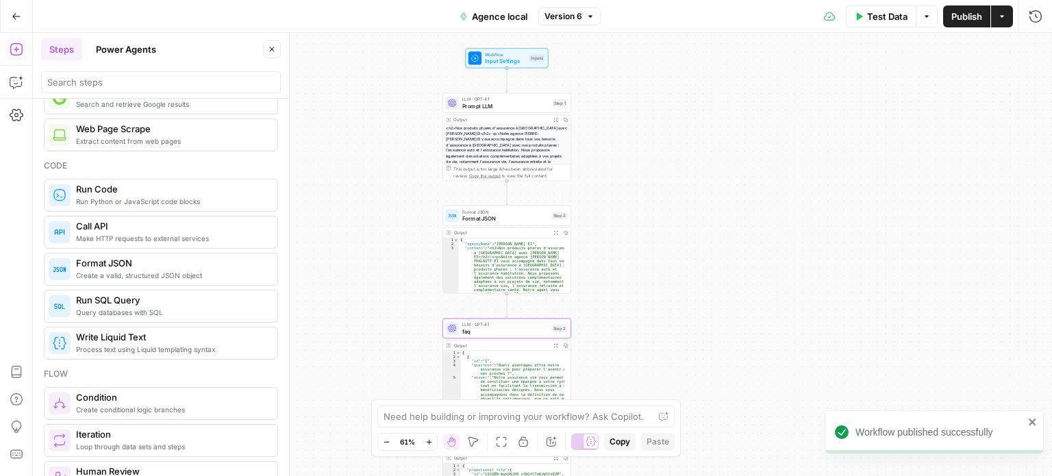
drag, startPoint x: 736, startPoint y: 163, endPoint x: 723, endPoint y: 273, distance: 111.1
click at [723, 273] on div "Workflow Input Settings Inputs LLM · GPT-4.1 Prompt LLM Step 1 Output Expand Ou…" at bounding box center [543, 254] width 1020 height 443
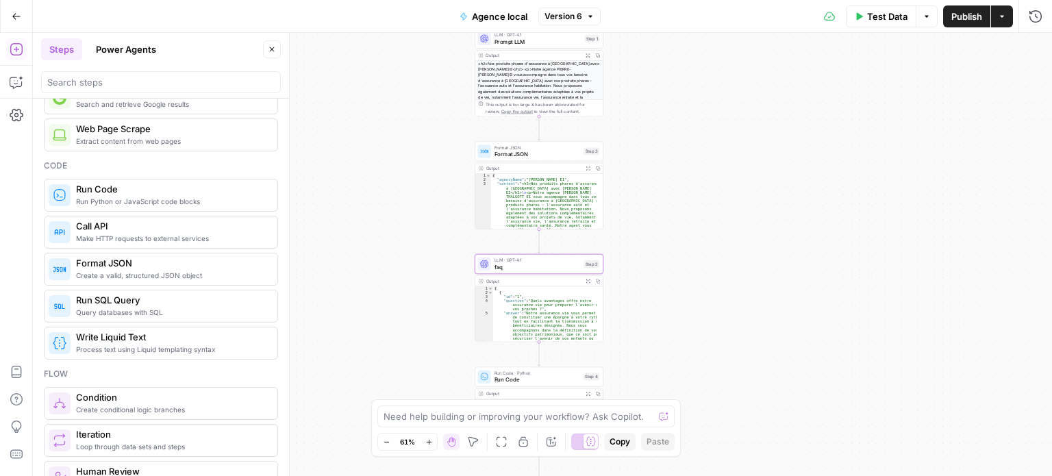
drag, startPoint x: 723, startPoint y: 273, endPoint x: 757, endPoint y: 153, distance: 125.4
click at [757, 153] on div "Workflow Input Settings Inputs LLM · GPT-4.1 Prompt LLM Step 1 Output Expand Ou…" at bounding box center [543, 254] width 1020 height 443
click at [523, 45] on span "Prompt LLM" at bounding box center [538, 41] width 87 height 8
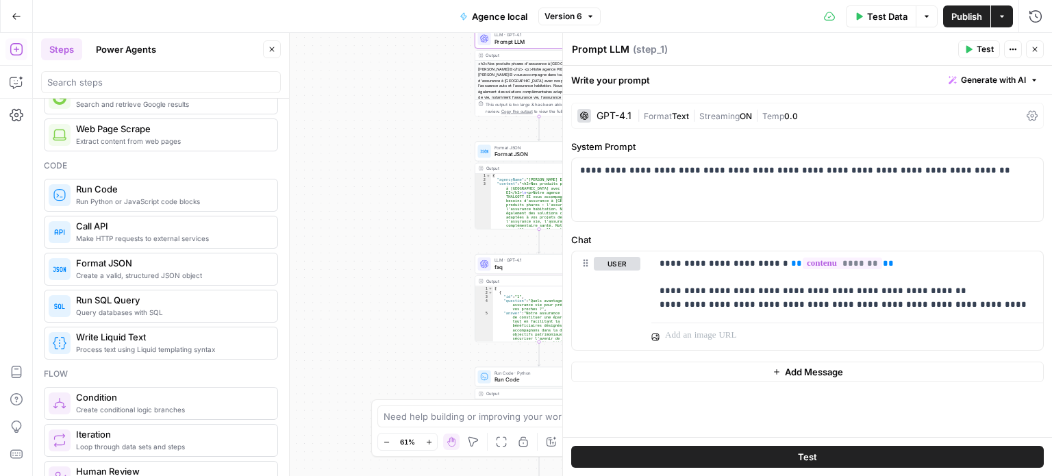
click at [611, 47] on textarea "Prompt LLM" at bounding box center [601, 49] width 58 height 14
type textarea "content to html"
click at [502, 153] on span "Format JSON" at bounding box center [538, 154] width 86 height 8
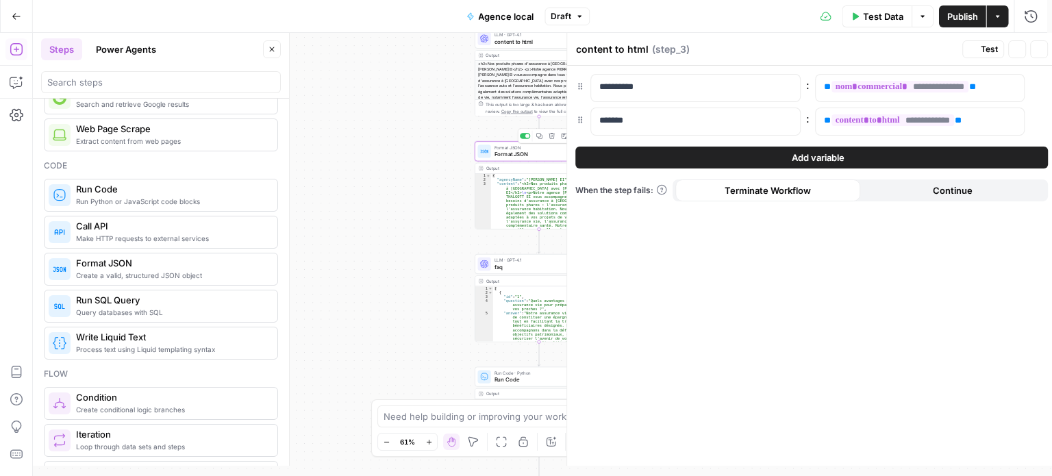
type textarea "Format JSON"
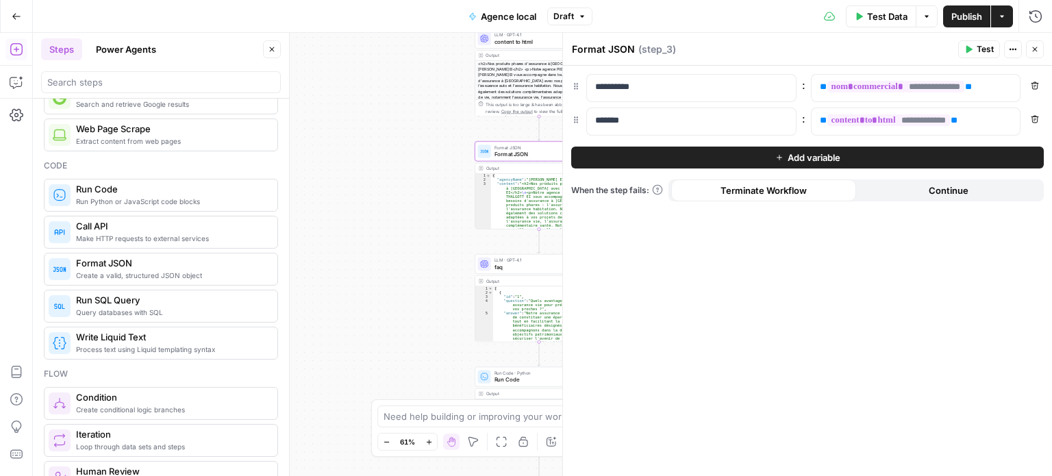
click at [616, 49] on textarea "Format JSON" at bounding box center [603, 49] width 63 height 14
click at [370, 245] on div "Workflow Input Settings Inputs LLM · GPT-4.1 content to html Step 1 Output Expa…" at bounding box center [543, 254] width 1020 height 443
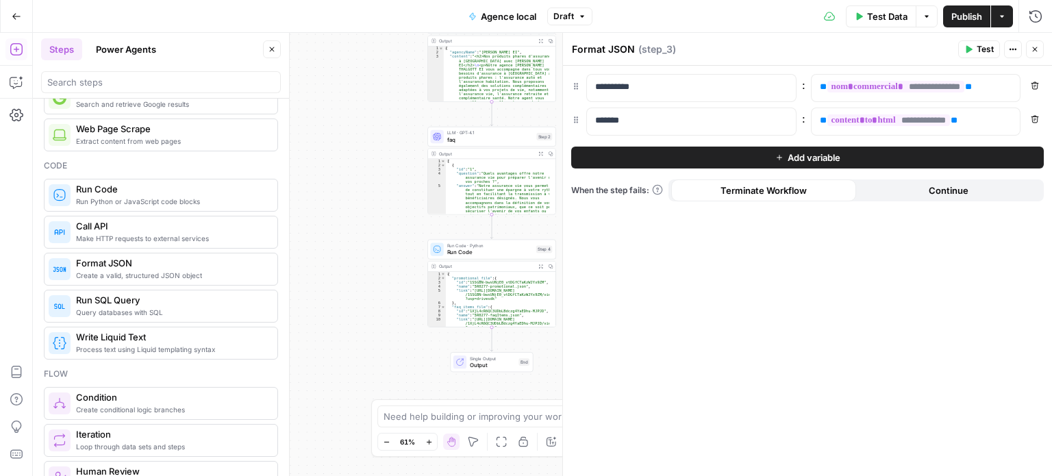
drag, startPoint x: 371, startPoint y: 298, endPoint x: 323, endPoint y: 171, distance: 135.9
click at [323, 171] on div "Workflow Input Settings Inputs LLM · GPT-4.1 content to html Step 1 Output Expa…" at bounding box center [543, 254] width 1020 height 443
click at [507, 249] on span "Run Code" at bounding box center [490, 252] width 86 height 8
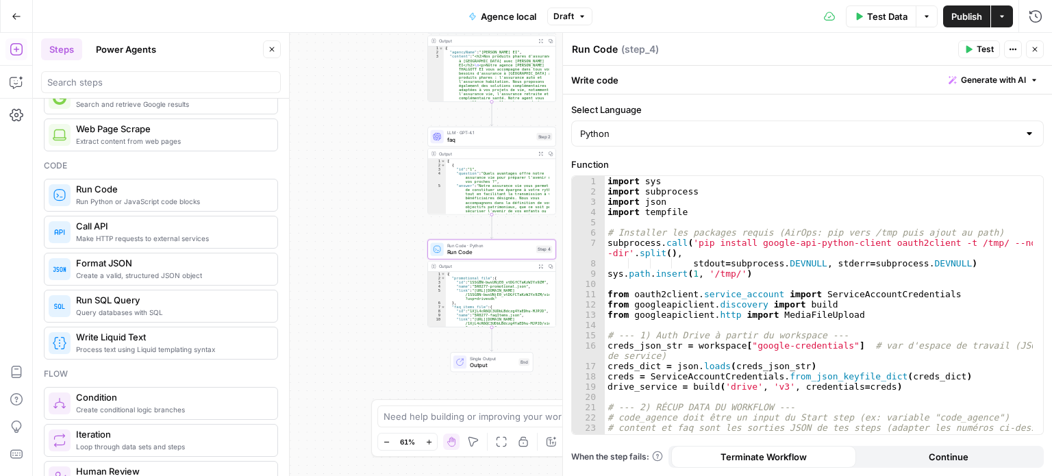
click at [596, 43] on textarea "Run Code" at bounding box center [595, 49] width 46 height 14
type textarea "create json files and push to drive"
click at [845, 46] on div "create json files and push to drive create json files and push to drive ( step_…" at bounding box center [762, 49] width 383 height 15
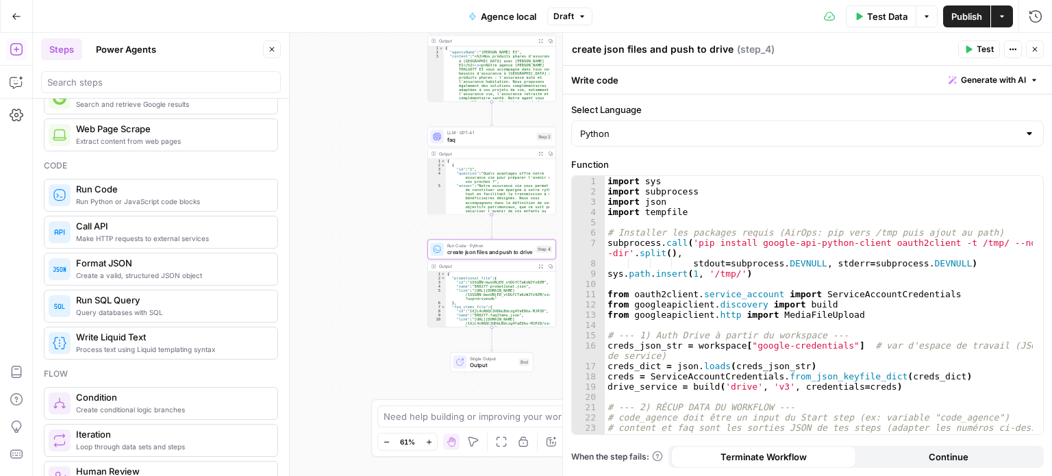
click at [1035, 49] on icon "button" at bounding box center [1035, 49] width 5 height 5
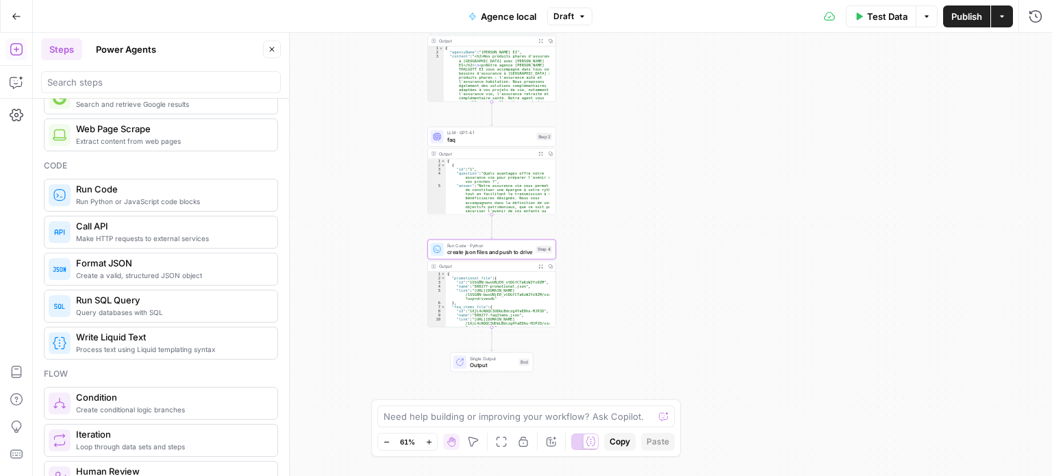
click at [963, 23] on span "Publish" at bounding box center [967, 17] width 31 height 14
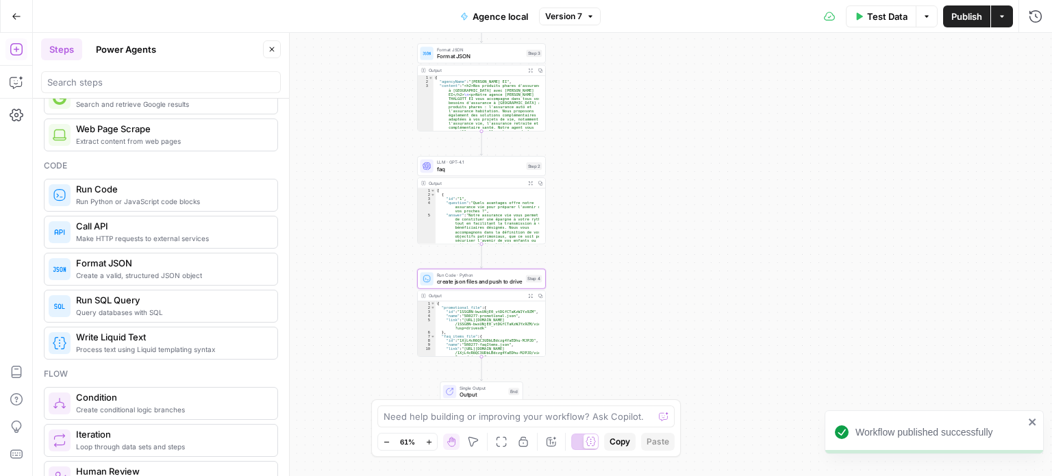
drag, startPoint x: 657, startPoint y: 167, endPoint x: 622, endPoint y: 319, distance: 156.1
click at [622, 319] on div "Workflow Input Settings Inputs LLM · GPT-4.1 content to html Step 1 Output Expa…" at bounding box center [543, 254] width 1020 height 443
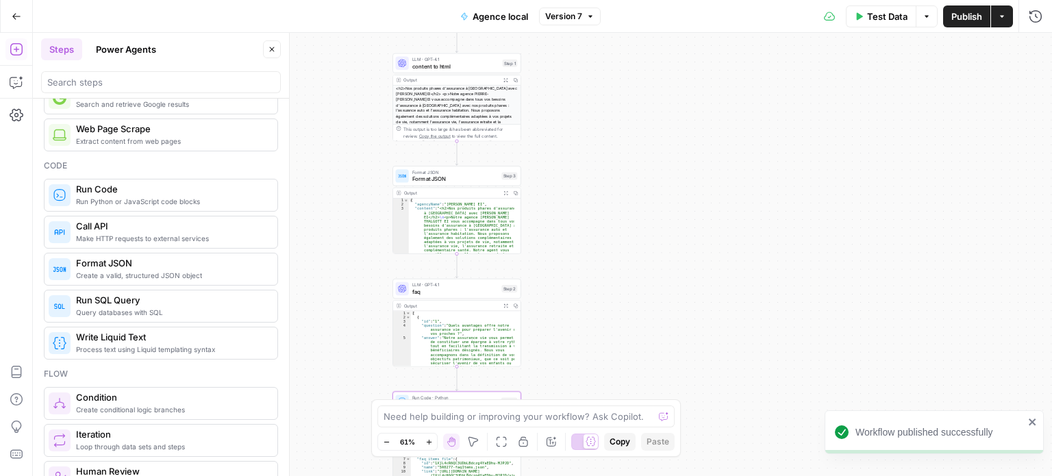
click at [451, 62] on span "content to html" at bounding box center [455, 66] width 87 height 8
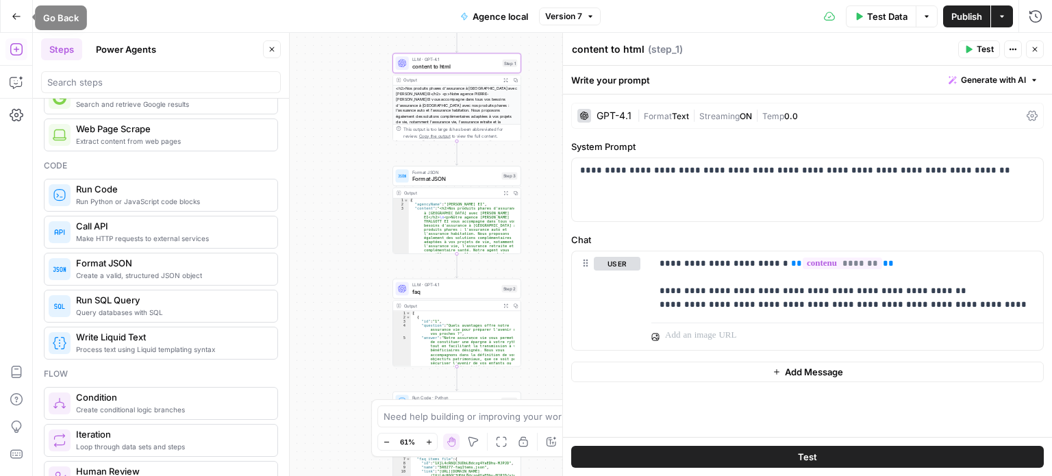
click at [4, 16] on button "Go Back" at bounding box center [16, 16] width 25 height 25
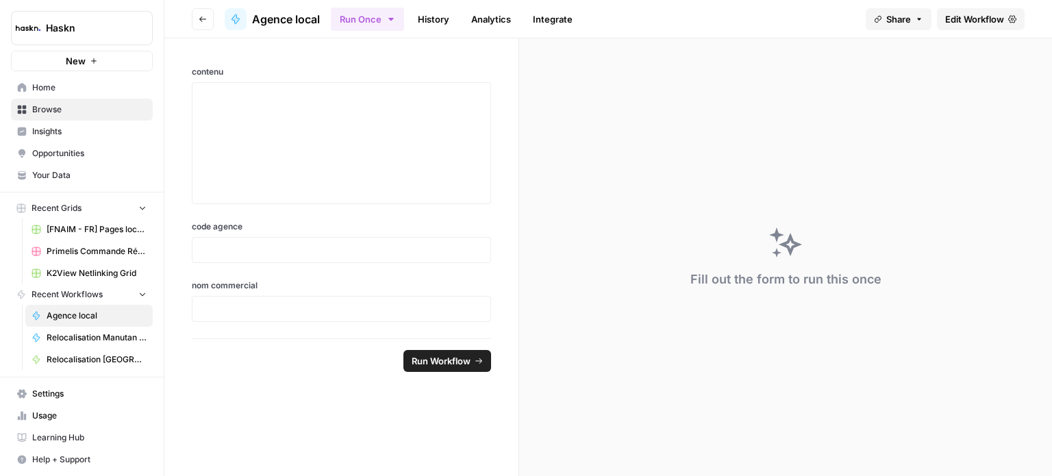
click at [969, 18] on span "Edit Workflow" at bounding box center [975, 19] width 59 height 14
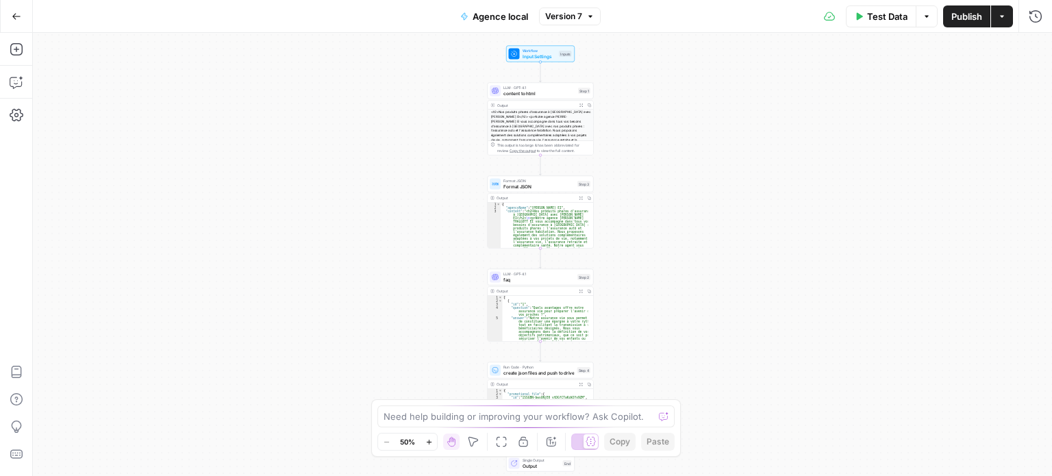
drag, startPoint x: 358, startPoint y: 187, endPoint x: 336, endPoint y: 245, distance: 61.6
click at [336, 245] on div "Workflow Input Settings Inputs LLM · GPT-4.1 content to html Step 1 Output Expa…" at bounding box center [543, 254] width 1020 height 443
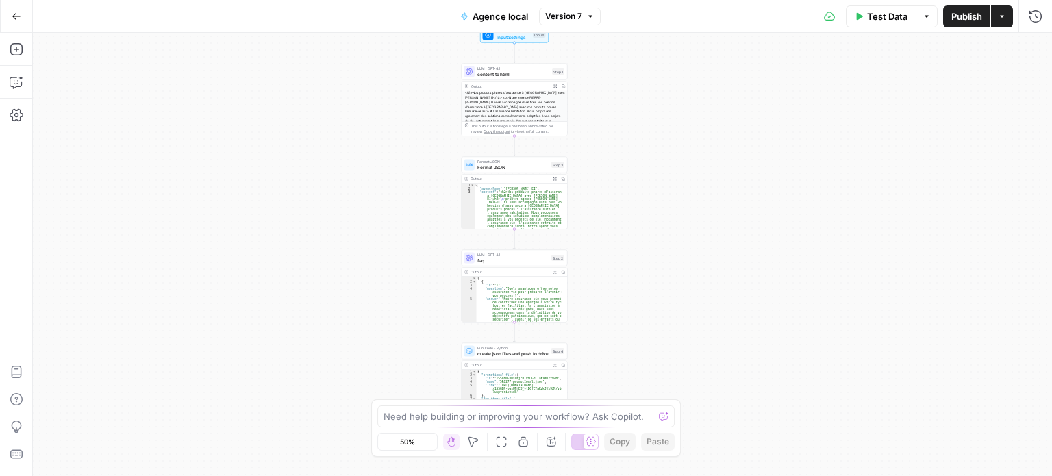
drag, startPoint x: 380, startPoint y: 284, endPoint x: 373, endPoint y: 210, distance: 73.6
click at [373, 210] on div "Workflow Input Settings Inputs LLM · GPT-4.1 content to html Step 1 Output Expa…" at bounding box center [543, 254] width 1020 height 443
click at [510, 171] on div "Format JSON Format JSON Step 3 Copy step Delete step Add Note Test" at bounding box center [514, 164] width 106 height 16
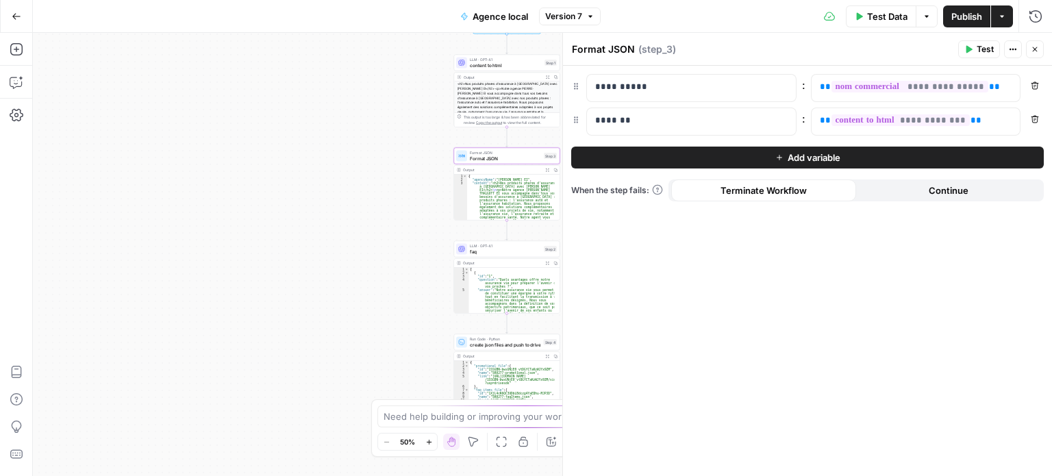
drag, startPoint x: 383, startPoint y: 284, endPoint x: 337, endPoint y: 232, distance: 69.4
click at [337, 232] on div "Workflow Input Settings Inputs LLM · GPT-4.1 content to html Step 1 Output Expa…" at bounding box center [543, 254] width 1020 height 443
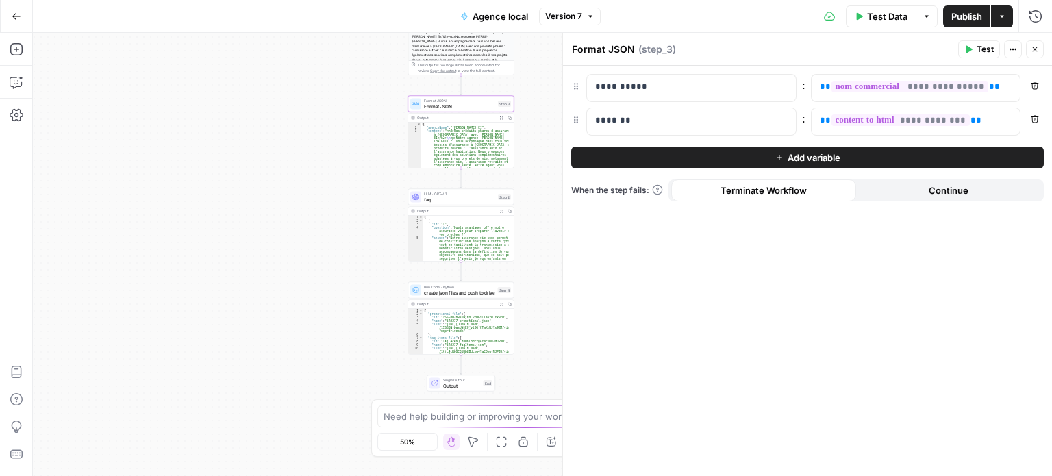
click at [438, 193] on span "LLM · GPT-4.1" at bounding box center [459, 193] width 71 height 5
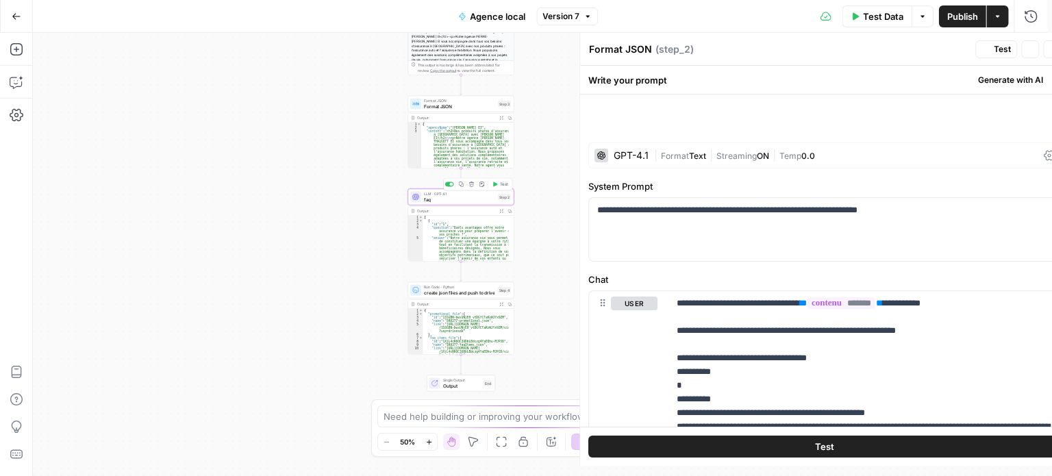
type textarea "faq"
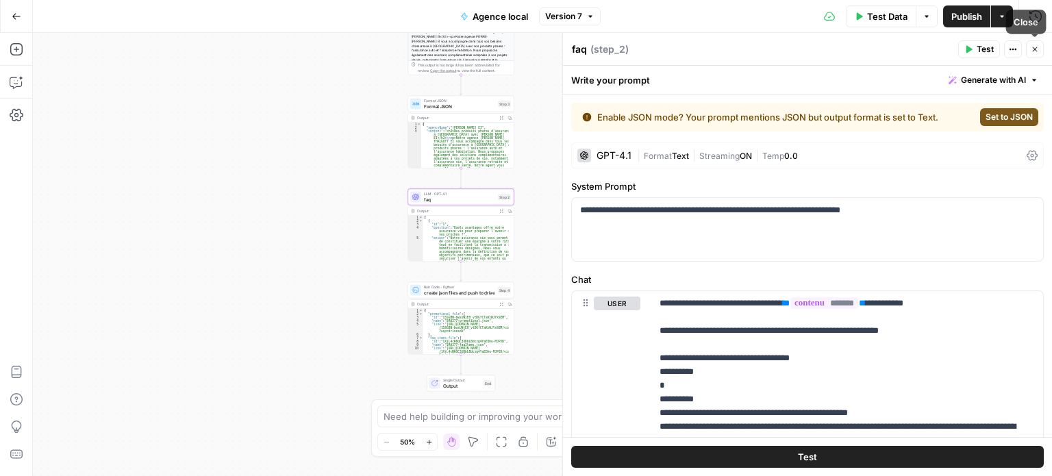
click at [1033, 52] on icon "button" at bounding box center [1035, 49] width 8 height 8
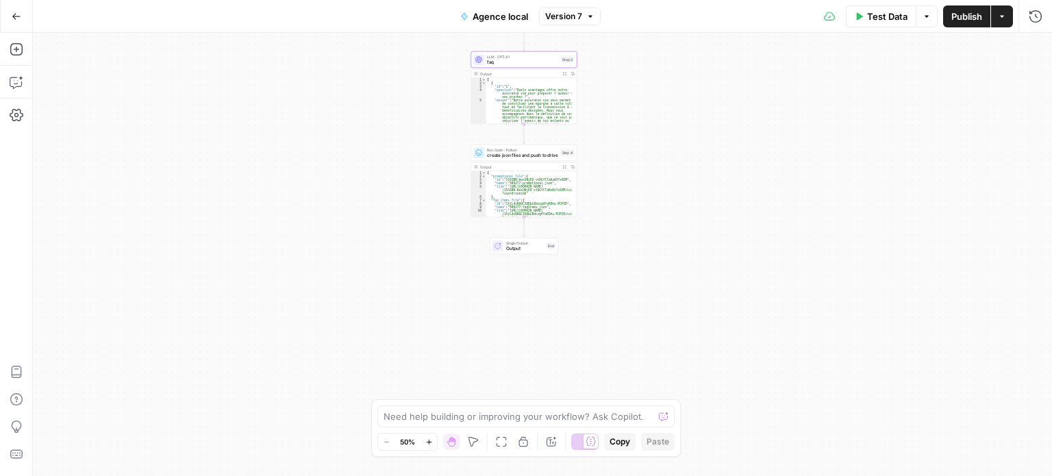
drag, startPoint x: 647, startPoint y: 127, endPoint x: 729, endPoint y: 254, distance: 151.7
click at [729, 254] on div "Workflow Input Settings Inputs LLM · GPT-4.1 content to html Step 1 Output Expa…" at bounding box center [543, 254] width 1020 height 443
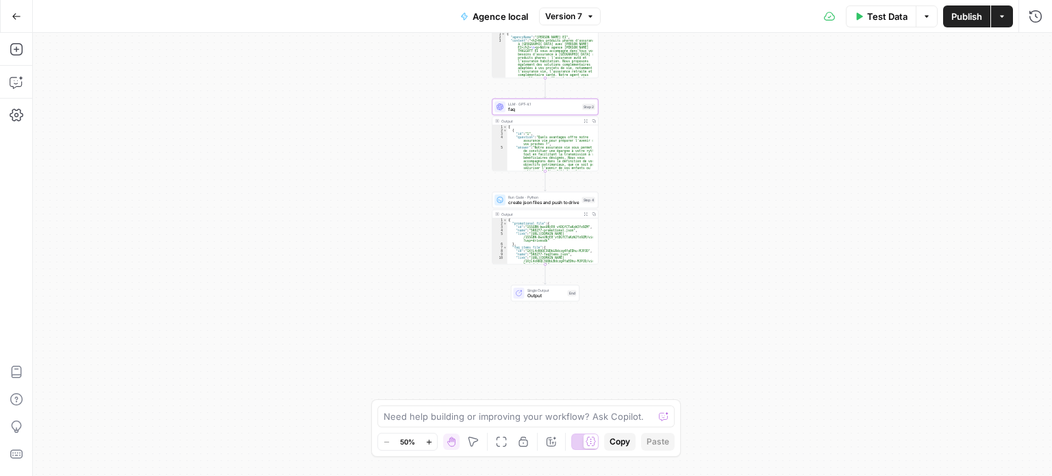
drag, startPoint x: 729, startPoint y: 270, endPoint x: 772, endPoint y: 508, distance: 242.3
click at [772, 476] on html "Haskn New Home Browse Insights Opportunities Your Data Recent Grids [FNAIM - FR…" at bounding box center [526, 238] width 1052 height 476
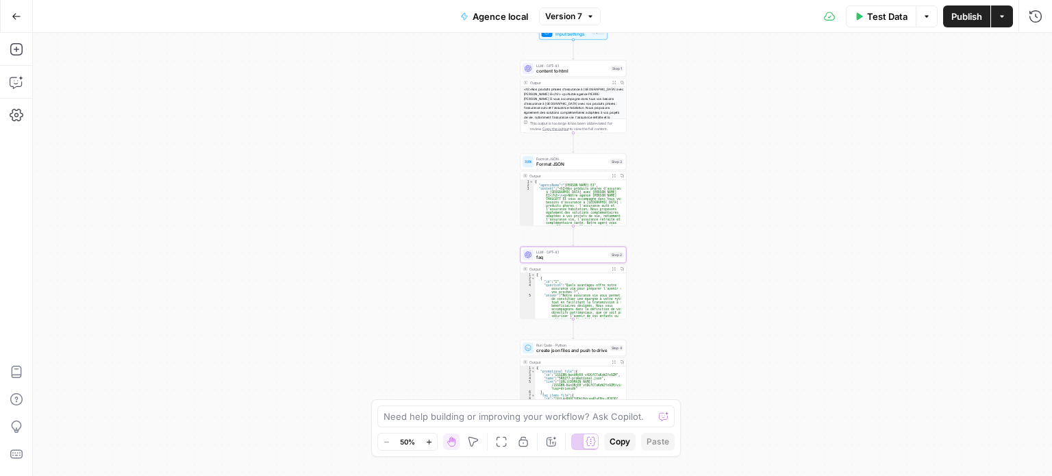
drag, startPoint x: 758, startPoint y: 282, endPoint x: 729, endPoint y: 166, distance: 120.1
click at [729, 166] on div "Workflow Input Settings Inputs LLM · GPT-4.1 content to html Step 1 Output Expa…" at bounding box center [543, 254] width 1020 height 443
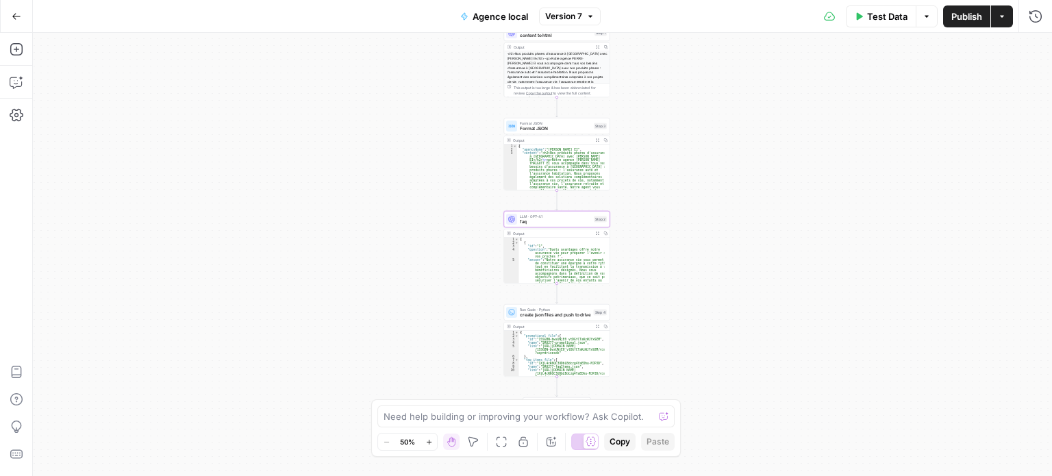
drag, startPoint x: 729, startPoint y: 166, endPoint x: 726, endPoint y: 228, distance: 62.4
drag, startPoint x: 726, startPoint y: 228, endPoint x: 658, endPoint y: 217, distance: 69.4
click at [658, 217] on div "Workflow Input Settings Inputs LLM · GPT-4.1 content to html Step 1 Output Expa…" at bounding box center [543, 254] width 1020 height 443
drag, startPoint x: 658, startPoint y: 217, endPoint x: 663, endPoint y: 227, distance: 11.0
click at [663, 227] on div "Workflow Input Settings Inputs LLM · GPT-4.1 content to html Step 1 Output Expa…" at bounding box center [543, 254] width 1020 height 443
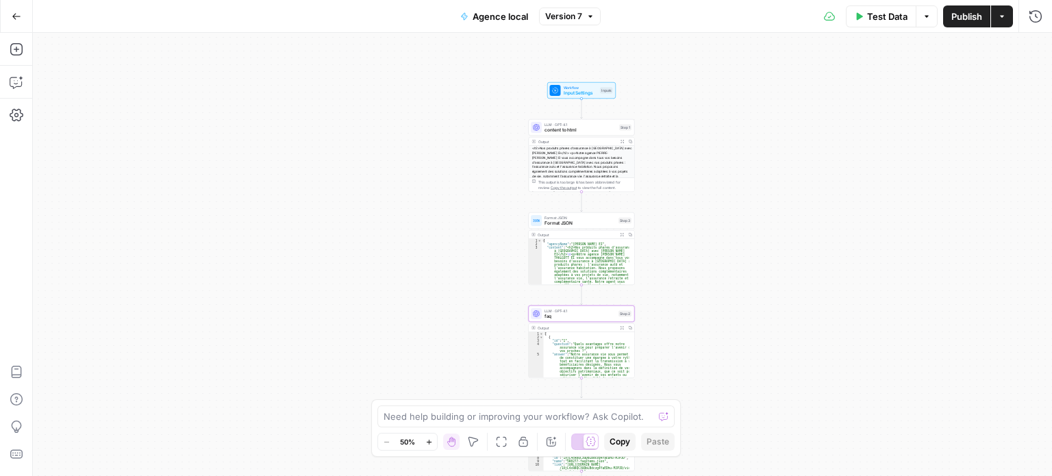
drag, startPoint x: 756, startPoint y: 124, endPoint x: 776, endPoint y: 208, distance: 85.8
click at [776, 208] on div "Workflow Input Settings Inputs LLM · GPT-4.1 content to html Step 1 Output Expa…" at bounding box center [543, 254] width 1020 height 443
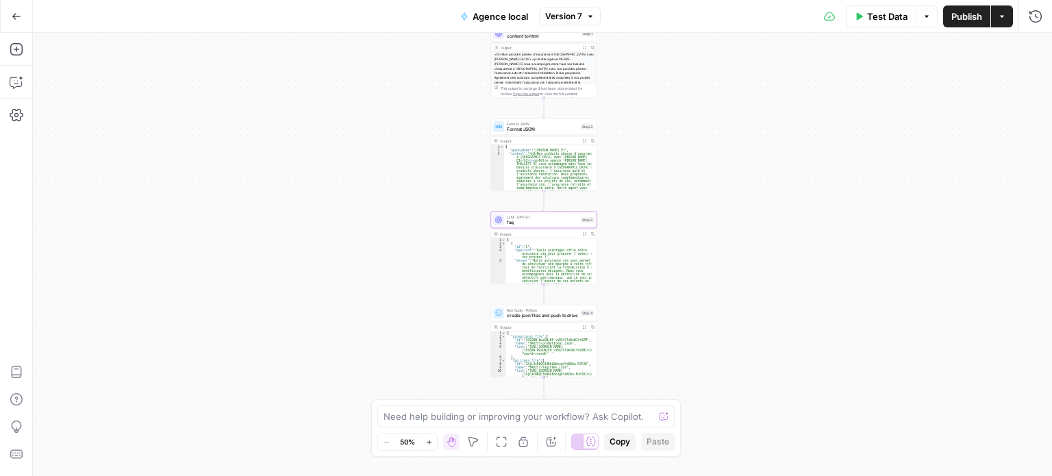
drag, startPoint x: 776, startPoint y: 208, endPoint x: 728, endPoint y: 98, distance: 119.4
click at [728, 98] on div "Workflow Input Settings Inputs LLM · GPT-4.1 content to html Step 1 Output Expa…" at bounding box center [543, 254] width 1020 height 443
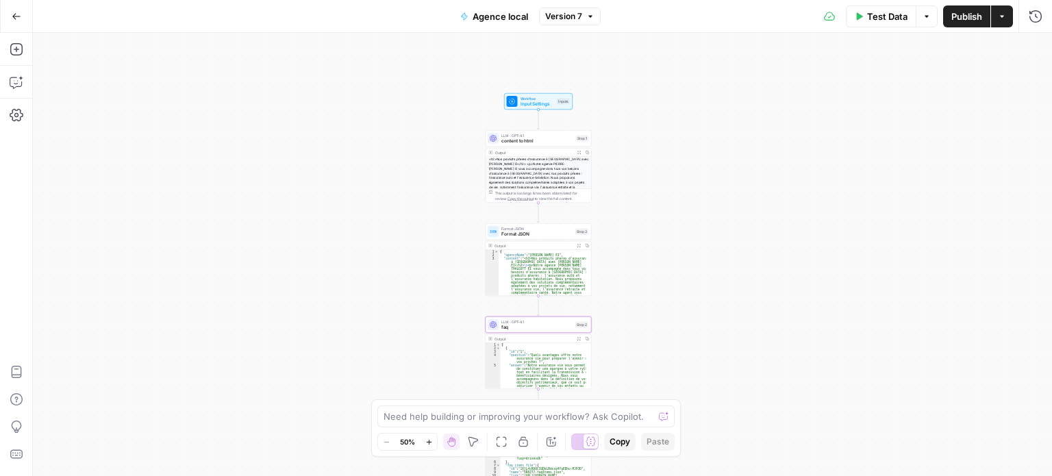
drag, startPoint x: 702, startPoint y: 87, endPoint x: 706, endPoint y: 208, distance: 121.3
click at [706, 208] on div "Workflow Input Settings Inputs LLM · GPT-4.1 content to html Step 1 Output Expa…" at bounding box center [543, 254] width 1020 height 443
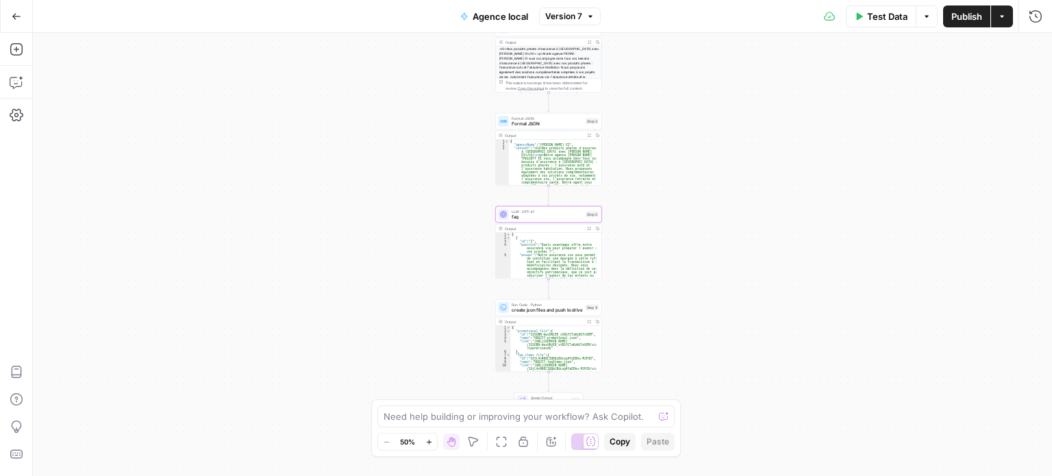
drag, startPoint x: 706, startPoint y: 208, endPoint x: 716, endPoint y: 95, distance: 113.5
click at [716, 95] on div "Workflow Input Settings Inputs LLM · GPT-4.1 content to html Step 1 Output Expa…" at bounding box center [543, 254] width 1020 height 443
drag, startPoint x: 716, startPoint y: 95, endPoint x: 784, endPoint y: 245, distance: 164.7
click at [784, 245] on div "Workflow Input Settings Inputs LLM · GPT-4.1 content to html Step 1 Output Expa…" at bounding box center [543, 254] width 1020 height 443
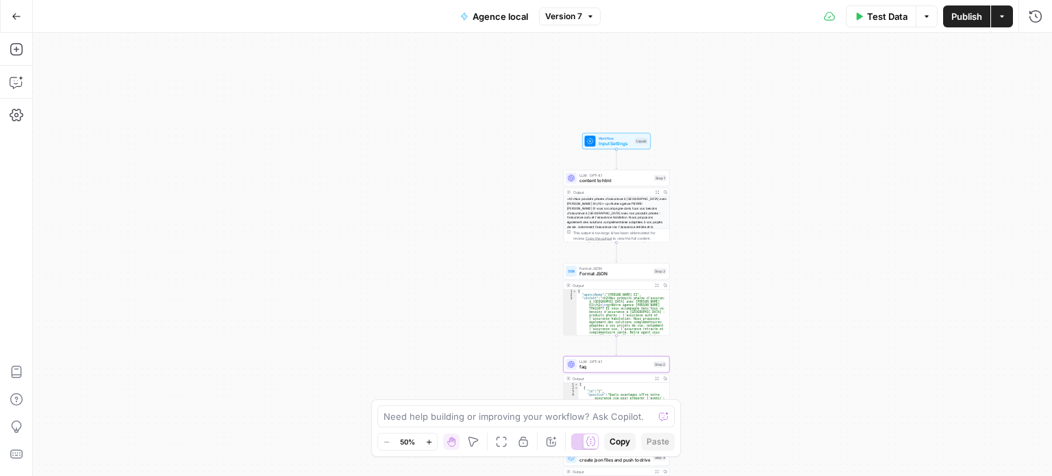
click at [1007, 24] on button "Actions" at bounding box center [1002, 16] width 22 height 22
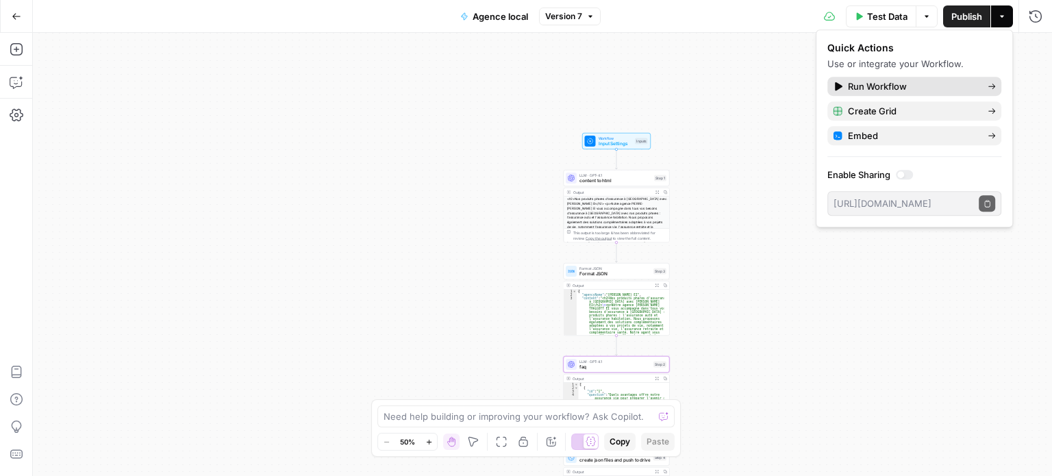
click at [875, 86] on span "Run Workflow" at bounding box center [912, 86] width 129 height 14
